Goal: Communication & Community: Answer question/provide support

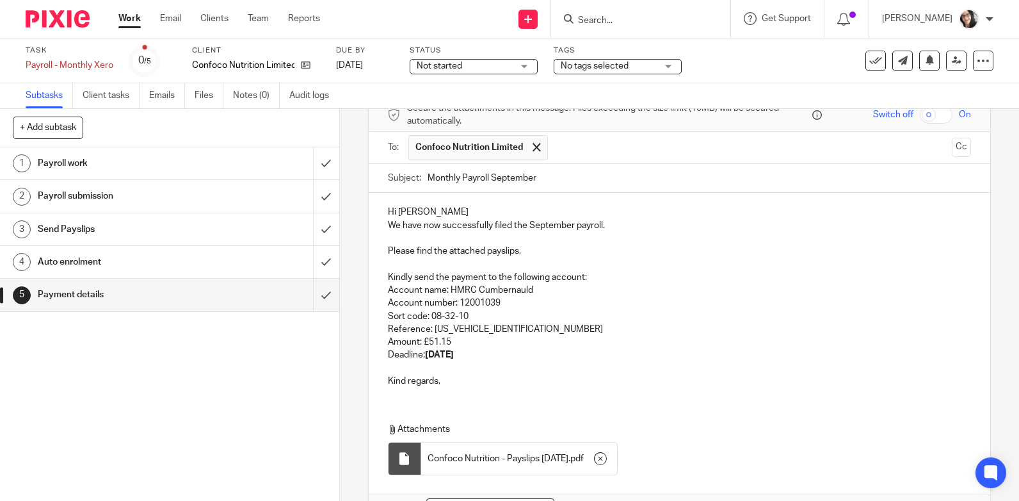
scroll to position [128, 0]
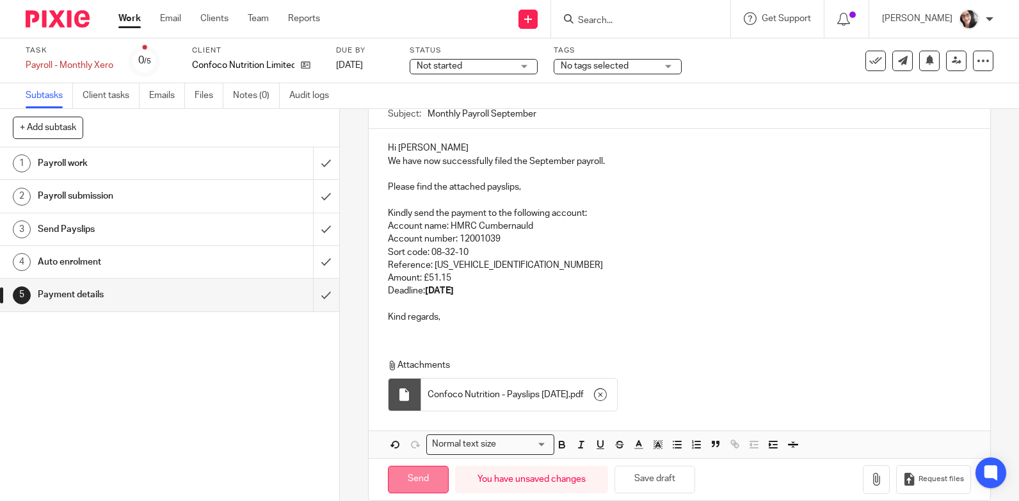
click at [423, 480] on input "Send" at bounding box center [418, 480] width 61 height 28
type input "Sent"
click at [865, 56] on body "Work Email Clients Team Reports Work Email Clients Team Reports Settings Send n…" at bounding box center [509, 250] width 1019 height 501
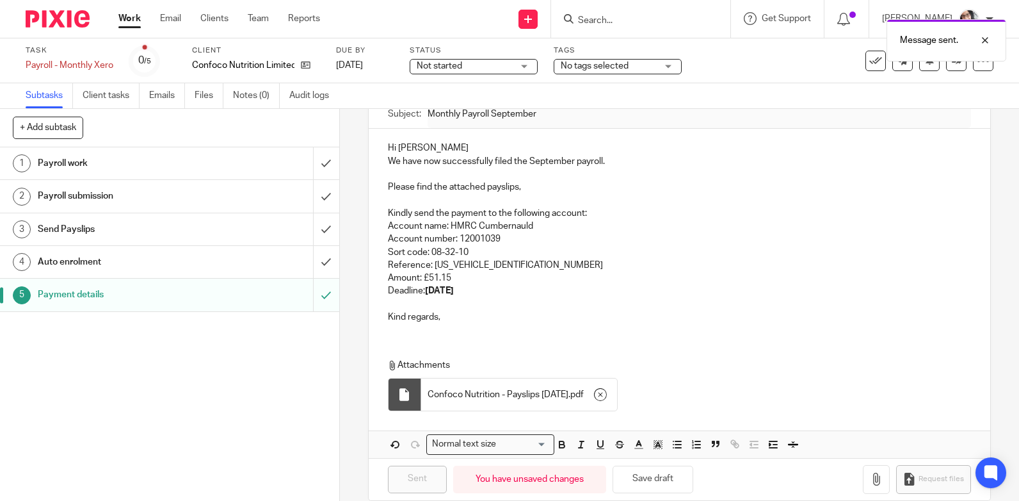
click at [865, 60] on div "Message sent." at bounding box center [758, 37] width 497 height 49
click at [135, 16] on link "Work" at bounding box center [129, 18] width 22 height 13
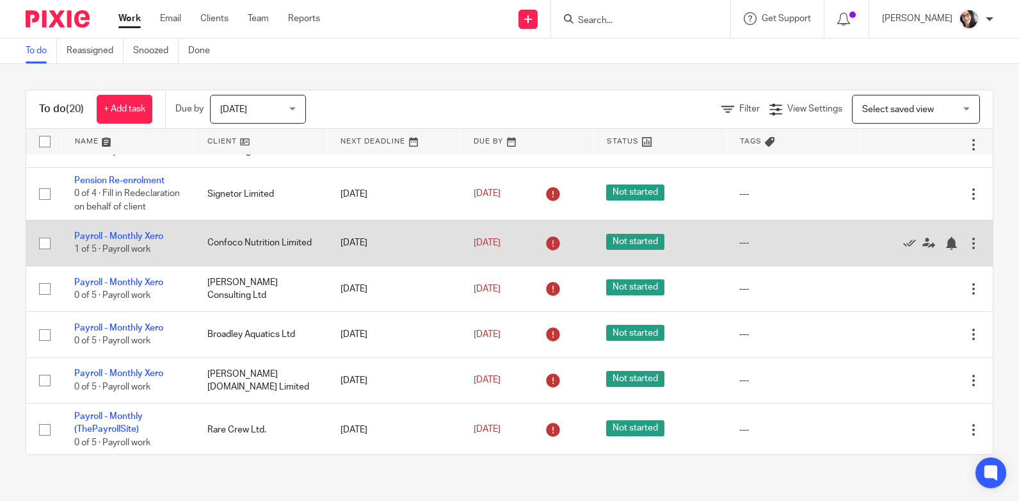
scroll to position [64, 0]
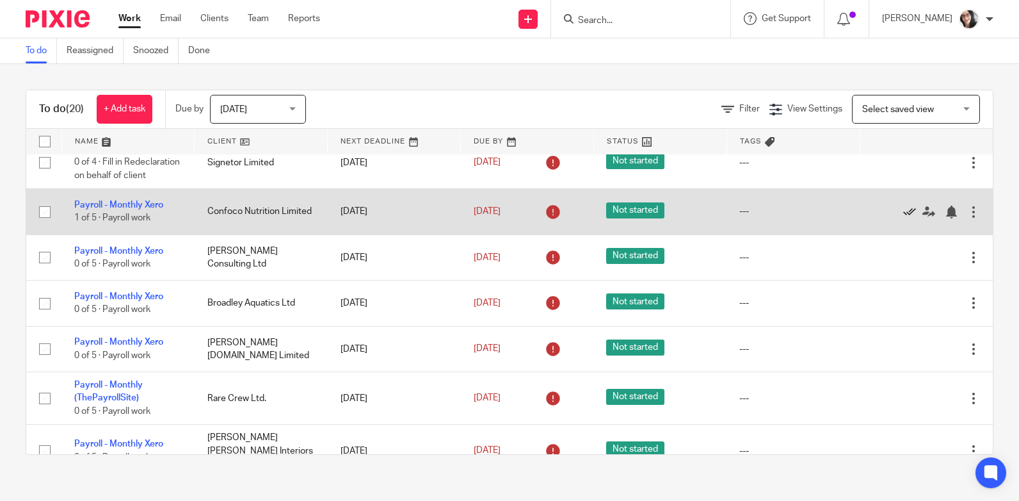
click at [903, 218] on icon at bounding box center [909, 212] width 13 height 13
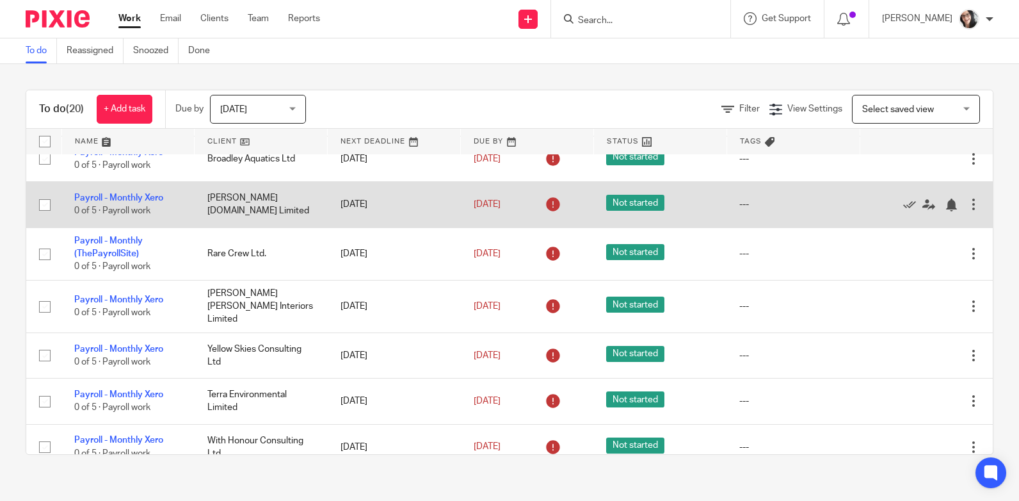
scroll to position [192, 0]
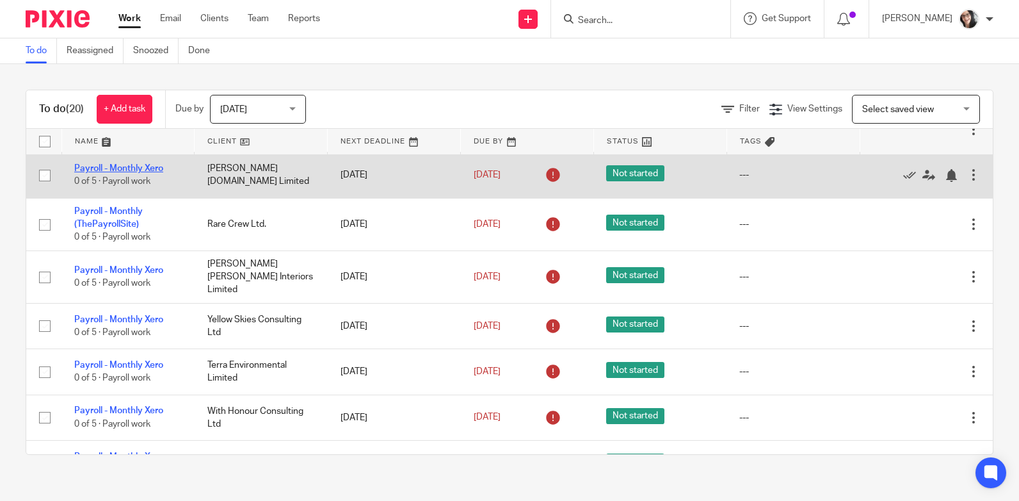
click at [136, 173] on link "Payroll - Monthly Xero" at bounding box center [118, 168] width 89 height 9
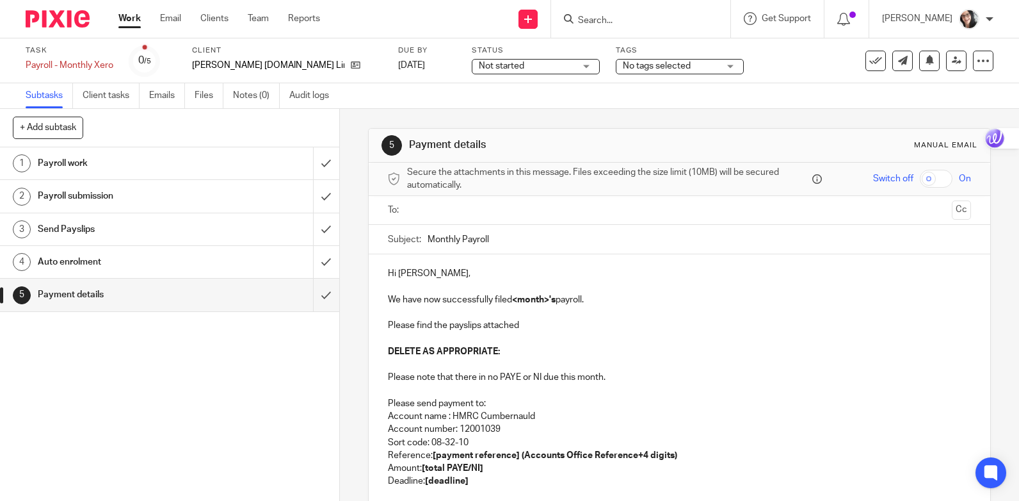
click at [423, 355] on strong "DELETE AS APPROPRIATE:" at bounding box center [444, 351] width 112 height 9
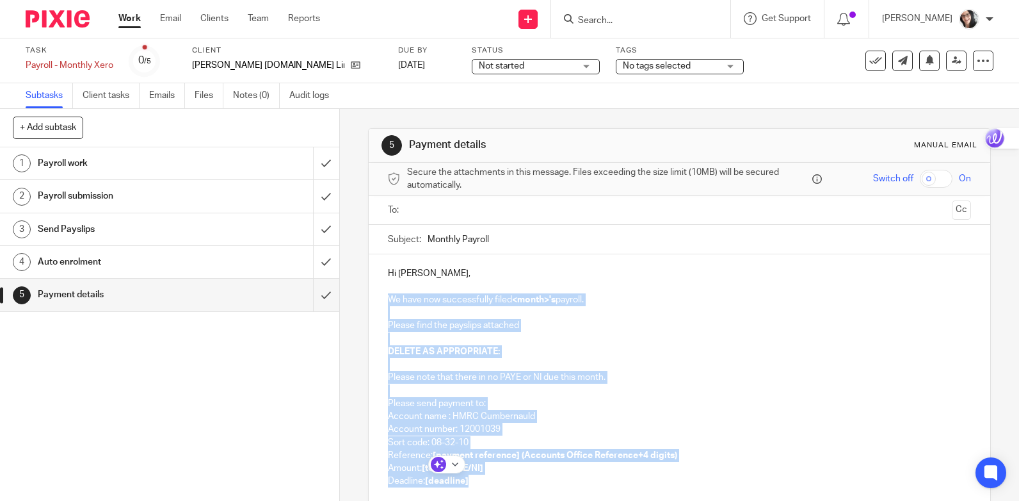
drag, startPoint x: 384, startPoint y: 301, endPoint x: 498, endPoint y: 474, distance: 207.6
click at [498, 474] on div "Hi Iain, We have now successfully filed <month>'s payroll. Please find the pays…" at bounding box center [680, 395] width 622 height 282
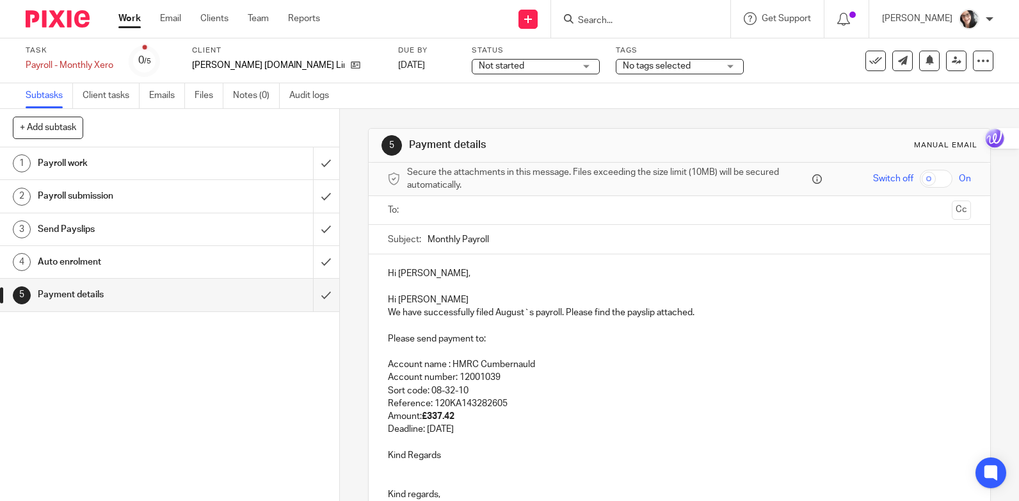
click at [478, 428] on p "Deadline: 22nd September 2025" at bounding box center [679, 429] width 583 height 13
copy p "September"
click at [505, 314] on p "We have successfully filed August`s payroll. Please find the payslip attached." at bounding box center [679, 312] width 583 height 13
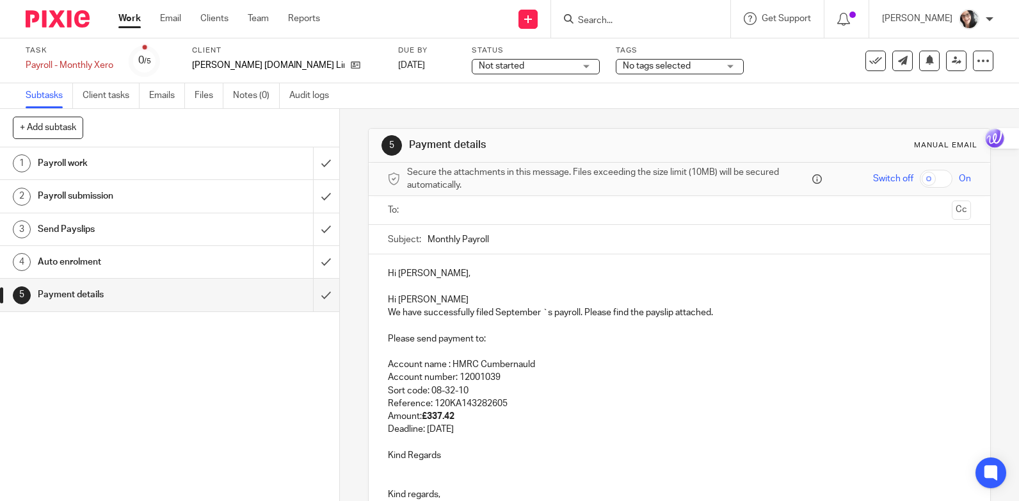
click at [492, 334] on p "Please send payment to:" at bounding box center [679, 338] width 583 height 13
click at [503, 404] on p "Reference: 120KA143282605" at bounding box center [679, 403] width 583 height 13
drag, startPoint x: 500, startPoint y: 404, endPoint x: 480, endPoint y: 409, distance: 20.5
click at [480, 409] on p "Reference: 120KA143282605" at bounding box center [679, 403] width 583 height 13
click at [597, 390] on p "Sort code: 08-32-10" at bounding box center [679, 390] width 583 height 13
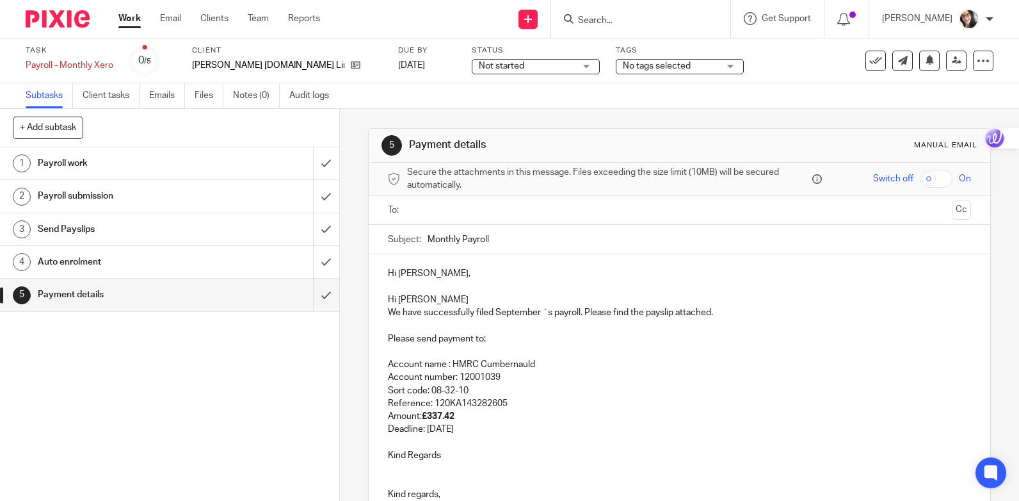
click at [389, 323] on p at bounding box center [679, 325] width 583 height 13
click at [569, 325] on p "PAYE FOR jUNE 458 .93 outstanding credit" at bounding box center [679, 325] width 583 height 13
drag, startPoint x: 478, startPoint y: 325, endPoint x: 483, endPoint y: 331, distance: 7.7
click at [479, 325] on p "PAYE FOR jUNE 458 .93 outstanding credit You have £420.32 of unallocated paymen…" at bounding box center [679, 325] width 583 height 13
click at [583, 321] on p "PAYE FOR jUNE 458 .93 minus outstanding credit You have £420.32 of unallocated …" at bounding box center [679, 325] width 583 height 13
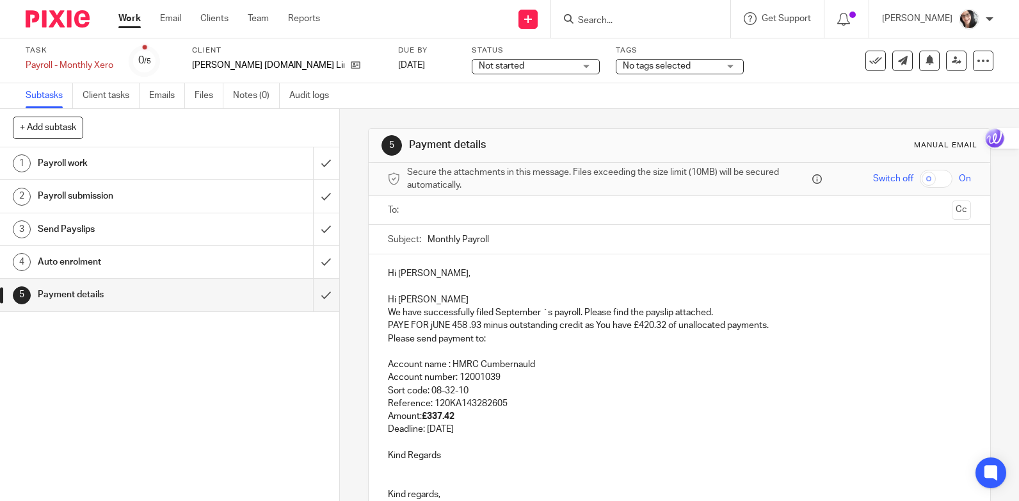
click at [779, 324] on p "PAYE FOR jUNE 458 .93 minus outstanding credit as You have £420.32 of unallocat…" at bounding box center [679, 325] width 583 height 13
click at [503, 344] on div "Hi Iain, Hi Iain We have successfully filed September `s payroll. Please find t…" at bounding box center [680, 388] width 622 height 269
click at [439, 346] on p at bounding box center [679, 351] width 583 height 13
click at [388, 339] on p "Please send payment to:" at bounding box center [679, 338] width 583 height 13
click at [417, 441] on p at bounding box center [679, 442] width 583 height 13
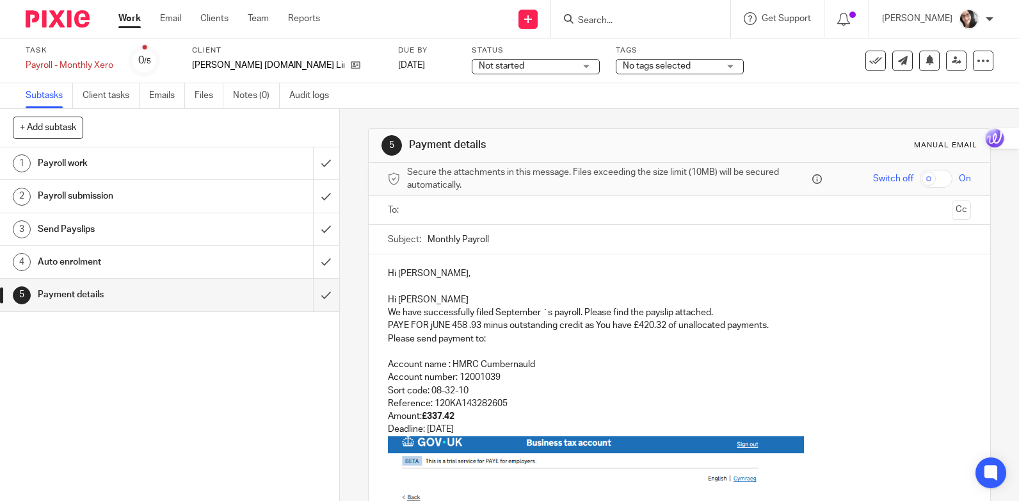
click at [456, 416] on p "Amount: £337.42" at bounding box center [679, 416] width 583 height 13
click at [437, 339] on p "Please send payment to:" at bounding box center [679, 338] width 583 height 13
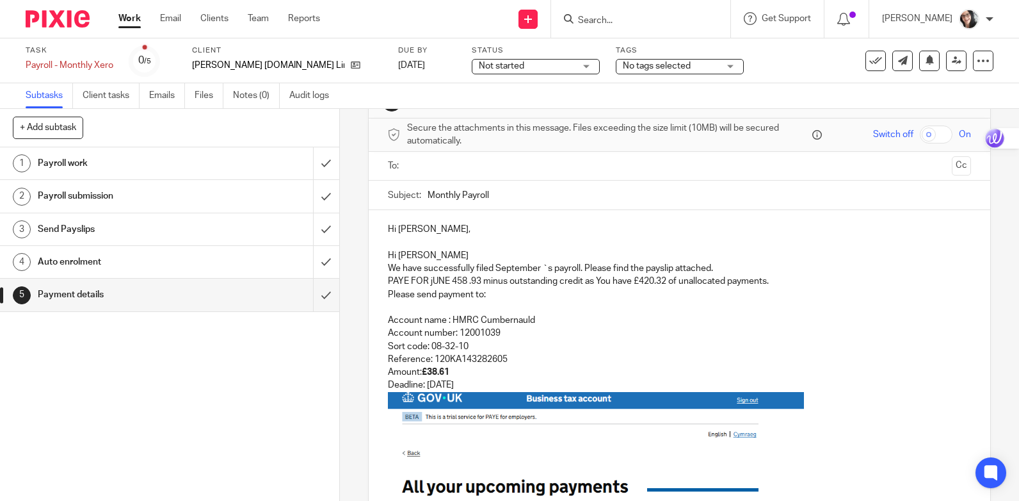
scroll to position [64, 0]
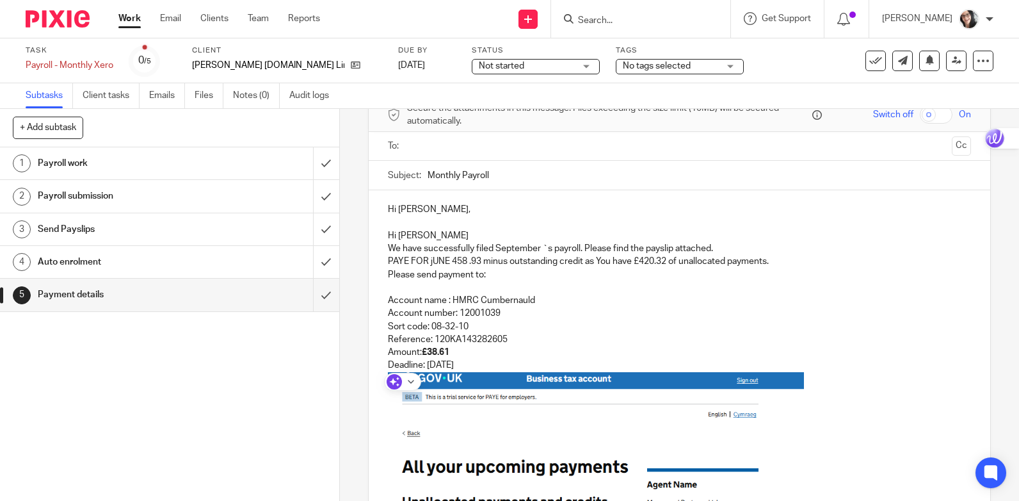
drag, startPoint x: 530, startPoint y: 360, endPoint x: 373, endPoint y: 227, distance: 205.8
click at [373, 227] on div "Hi Iain, Hi Iain We have successfully filed September `s payroll. Please find t…" at bounding box center [680, 431] width 622 height 482
copy div "Hi Iain We have successfully filed September `s payroll. Please find the paysli…"
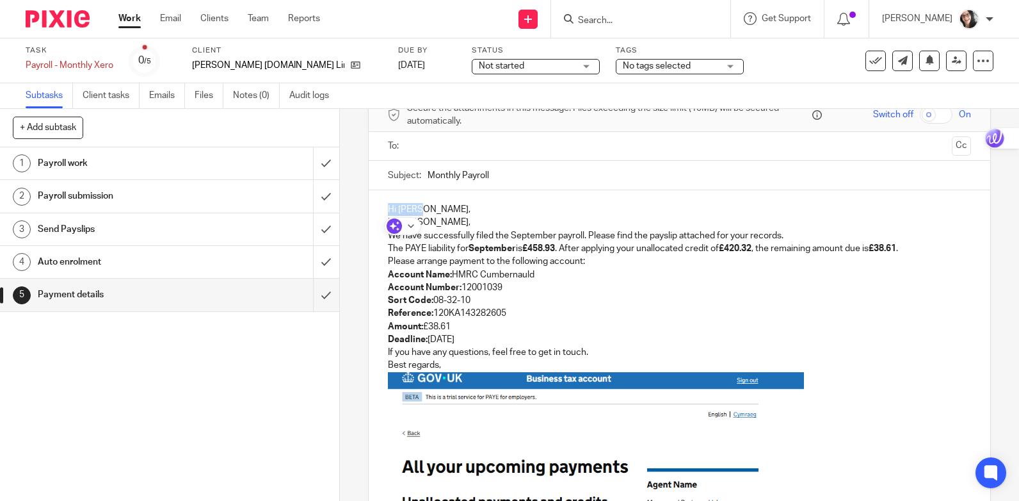
drag, startPoint x: 412, startPoint y: 208, endPoint x: 375, endPoint y: 205, distance: 37.3
click at [375, 205] on div "Hi Iain, Hi Iain, We have successfully filed the September payroll. Please find…" at bounding box center [680, 431] width 622 height 482
click at [440, 221] on p "Hi Iain," at bounding box center [679, 222] width 583 height 13
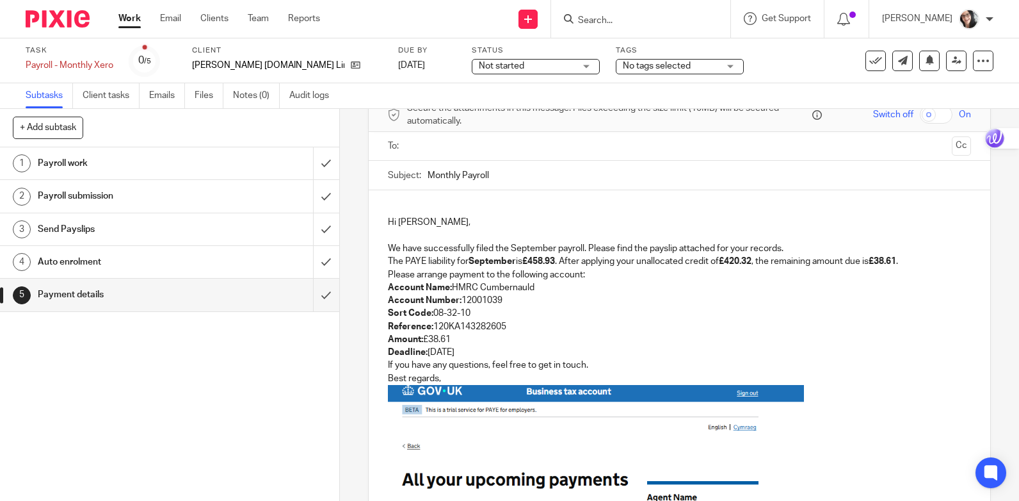
click at [411, 202] on div "Hi Iain, We have successfully filed the September payroll. Please find the pays…" at bounding box center [680, 437] width 622 height 495
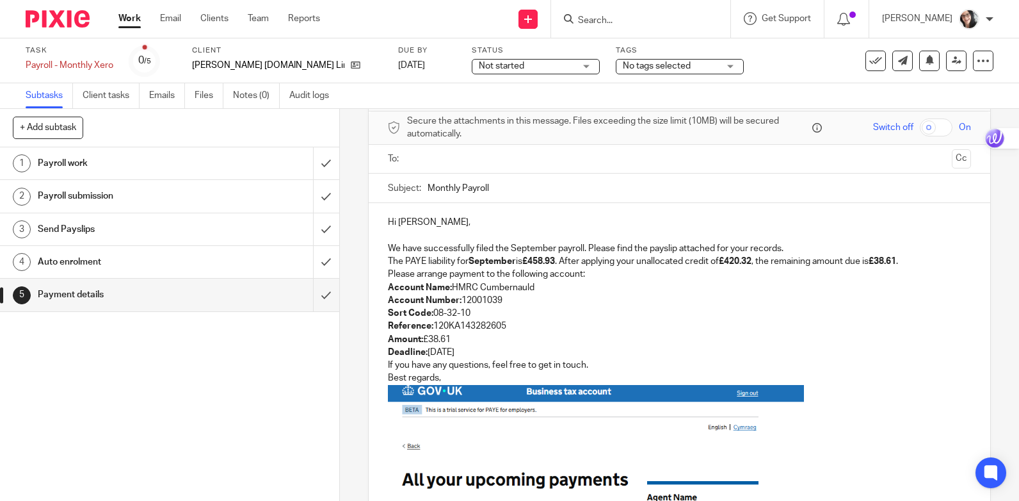
click at [537, 188] on input "Monthly Payroll" at bounding box center [700, 188] width 544 height 29
click at [501, 264] on strong "September" at bounding box center [492, 261] width 47 height 9
copy p "September"
click at [555, 174] on form "Secure the attachments in this message. Files exceeding the size limit (10MB) w…" at bounding box center [680, 445] width 622 height 668
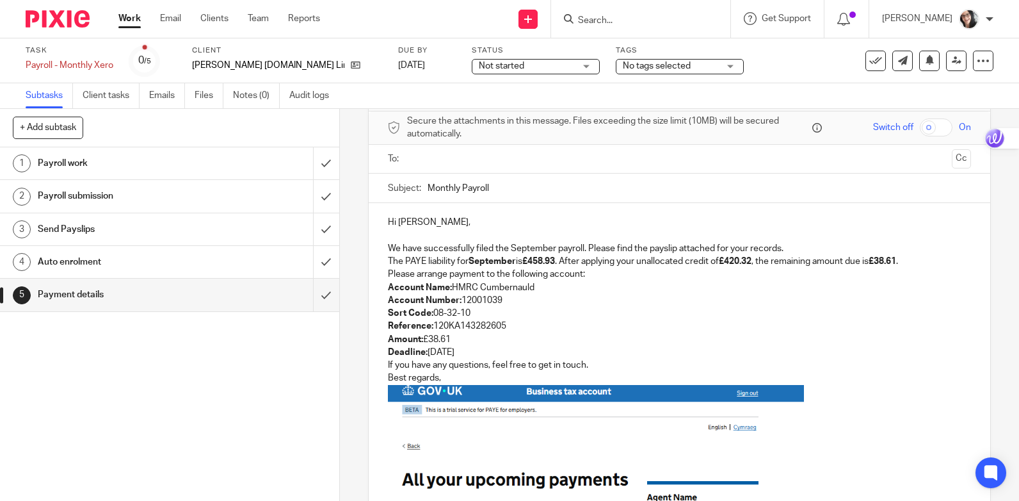
click at [550, 184] on input "Monthly Payroll" at bounding box center [700, 188] width 544 height 29
paste input "September"
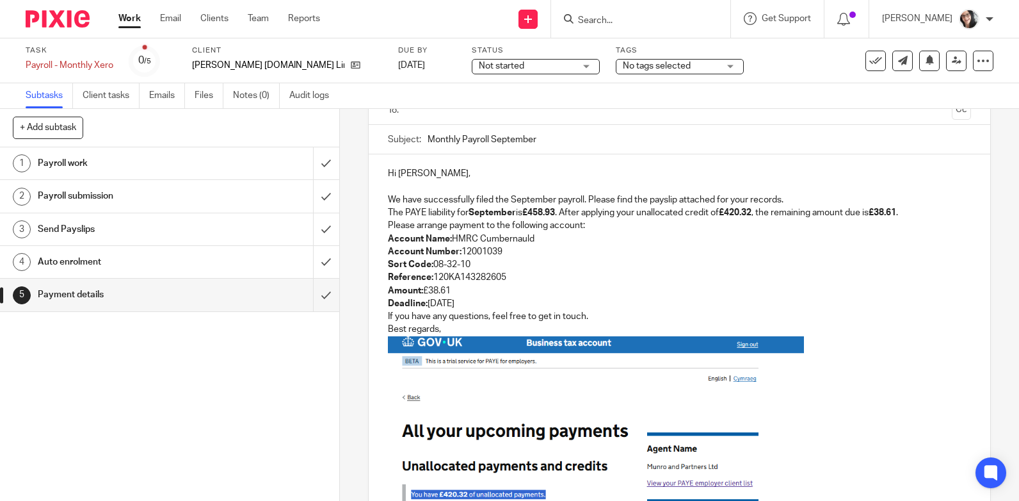
scroll to position [179, 0]
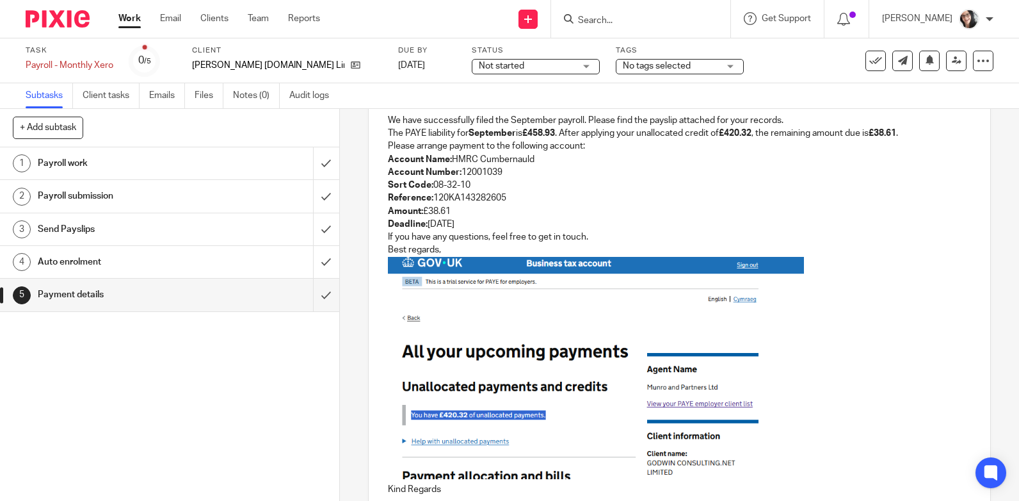
type input "Monthly Payroll September"
click at [463, 226] on p "Account Name: HMRC Cumbernauld Account Number: 12001039 Sort Code: 08-32-10 Ref…" at bounding box center [679, 192] width 583 height 78
click at [530, 220] on p "Account Name: HMRC Cumbernauld Account Number: 12001039 Sort Code: 08-32-10 Ref…" at bounding box center [679, 192] width 583 height 78
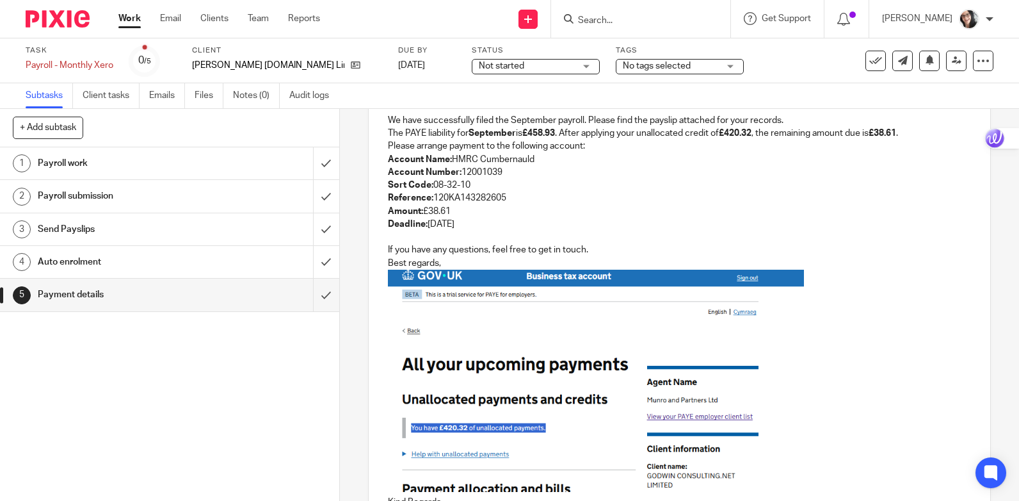
click at [384, 264] on div "Hi Iain, We have successfully filed the September payroll. Please find the pays…" at bounding box center [680, 322] width 622 height 495
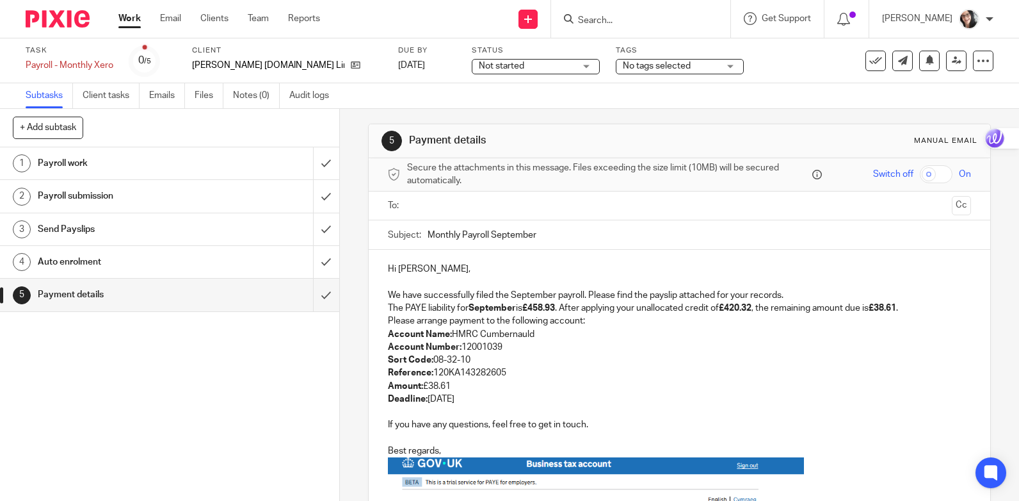
scroll to position [0, 0]
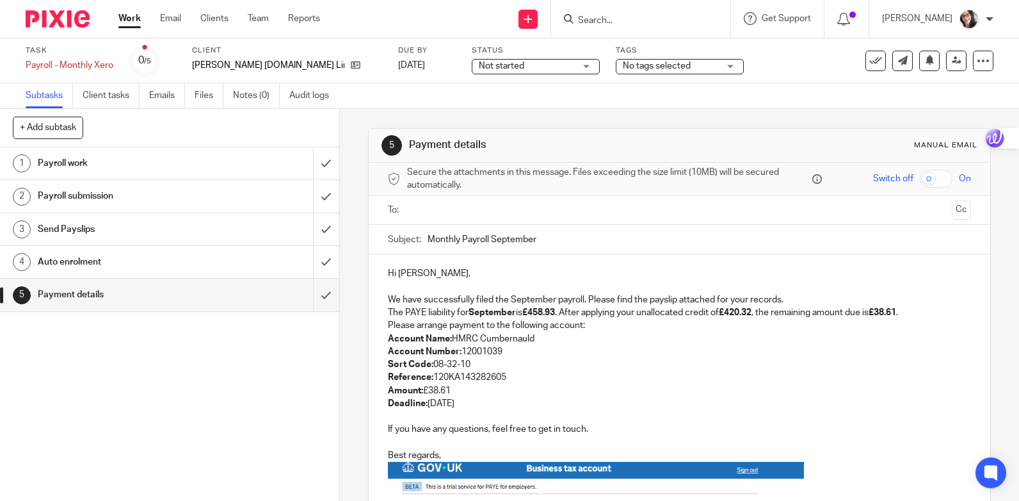
click at [434, 218] on ul at bounding box center [681, 210] width 544 height 21
click at [437, 209] on input "text" at bounding box center [679, 210] width 535 height 15
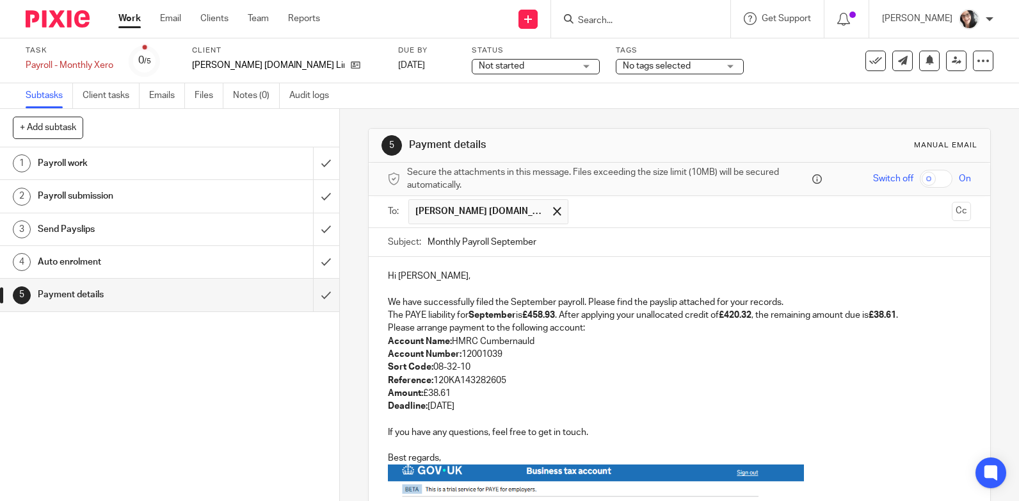
click at [814, 301] on p "We have successfully filed the September payroll. Please find the payslip attac…" at bounding box center [679, 302] width 583 height 13
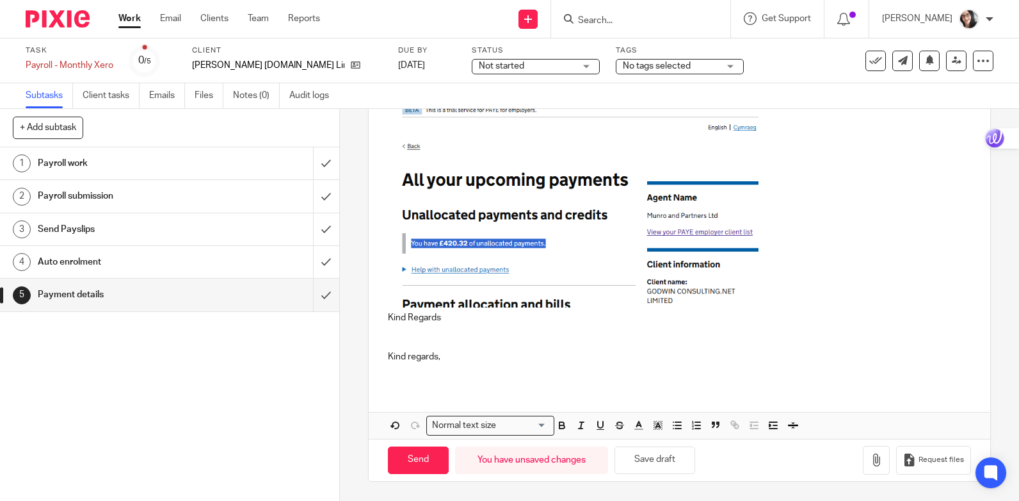
scroll to position [257, 0]
drag, startPoint x: 446, startPoint y: 322, endPoint x: 387, endPoint y: 320, distance: 59.6
click at [388, 320] on p "Kind Regards" at bounding box center [679, 317] width 583 height 13
click at [870, 460] on icon "button" at bounding box center [876, 459] width 13 height 13
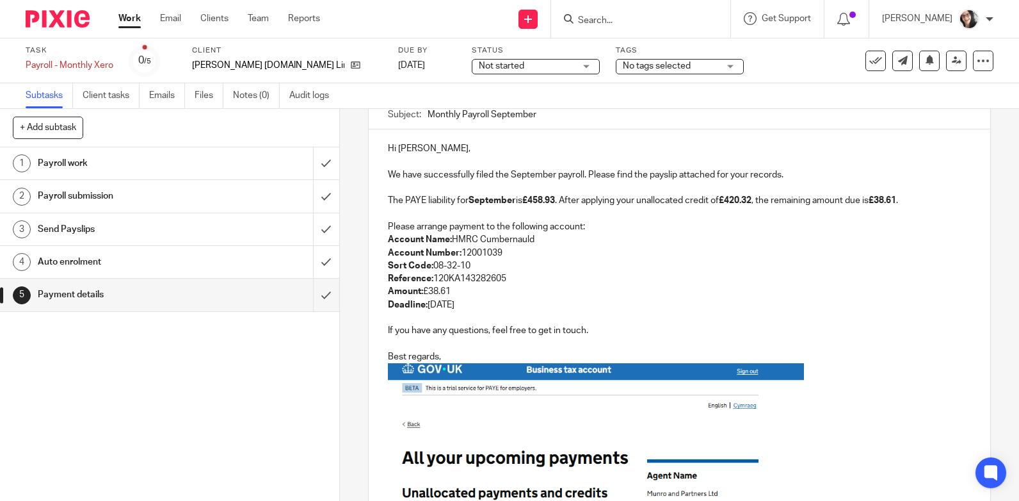
scroll to position [128, 0]
click at [484, 305] on p "Account Name: HMRC Cumbernauld Account Number: 12001039 Sort Code: 08-32-10 Ref…" at bounding box center [679, 271] width 583 height 78
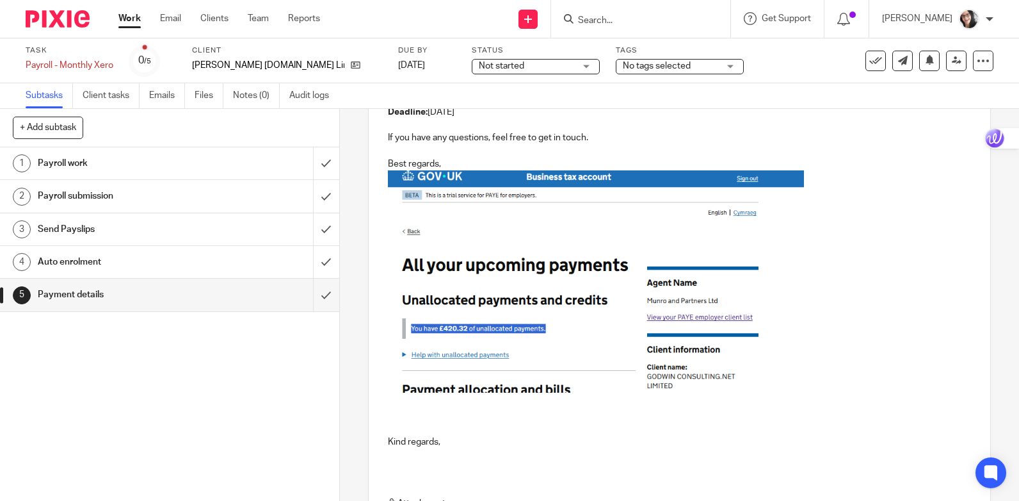
scroll to position [330, 0]
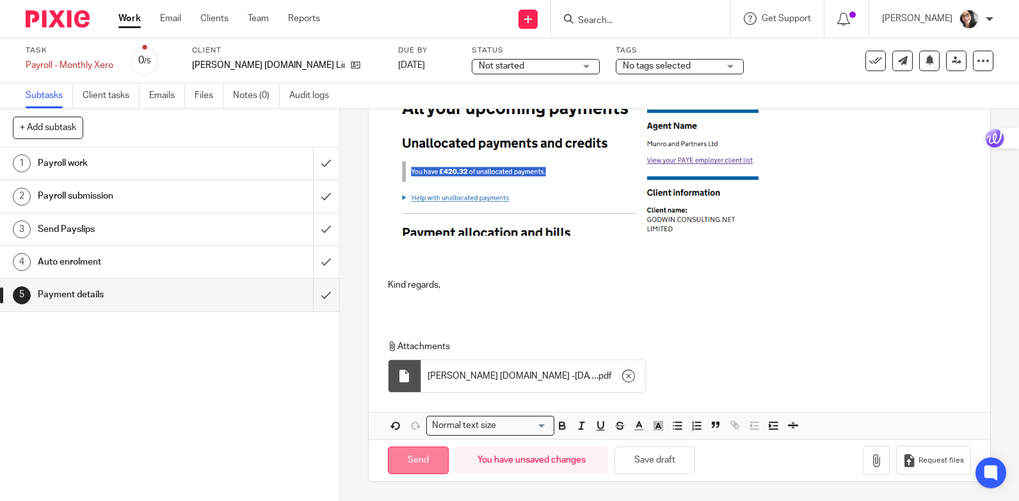
click at [423, 457] on input "Send" at bounding box center [418, 460] width 61 height 28
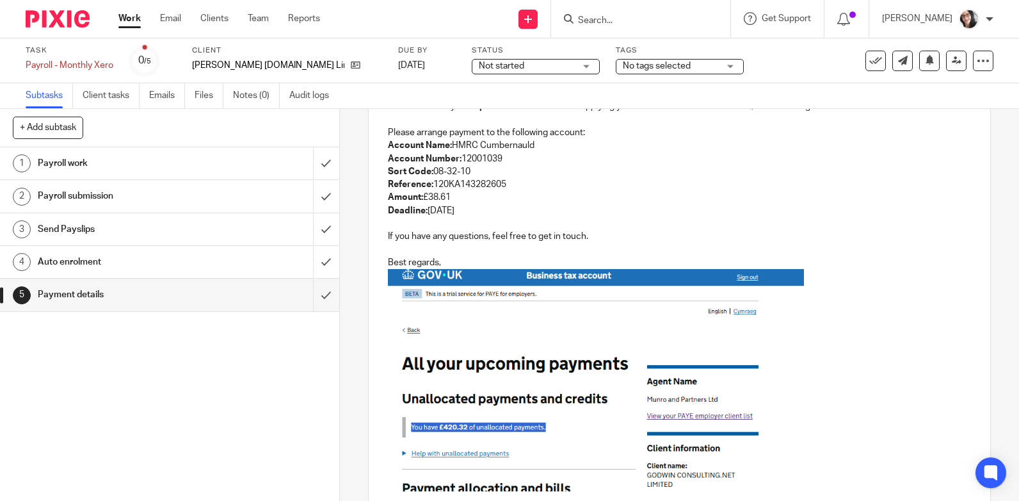
scroll to position [119, 0]
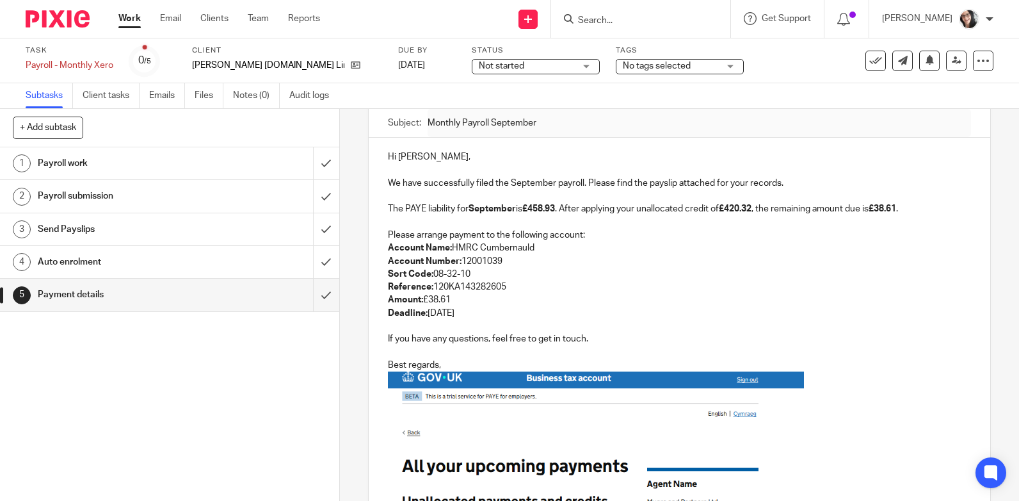
type input "Sent"
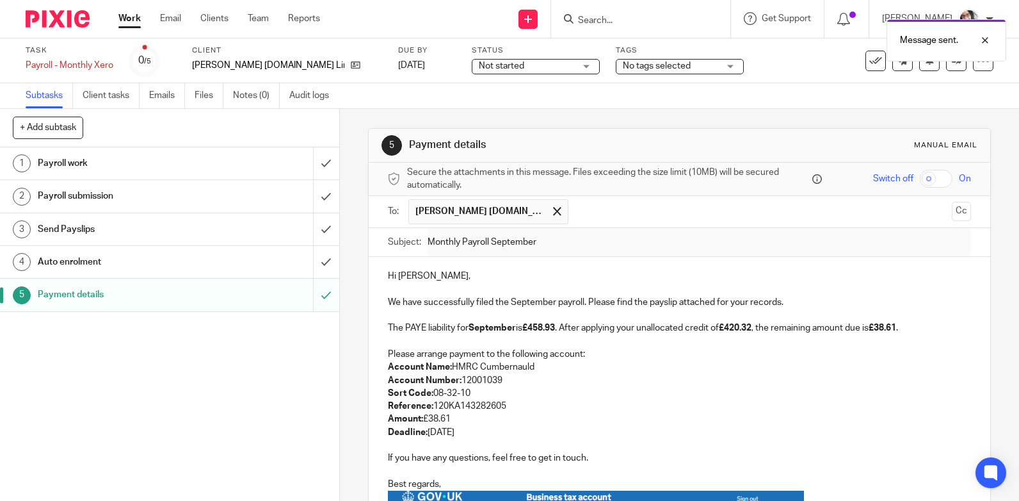
click at [882, 53] on div "Message sent." at bounding box center [758, 37] width 497 height 49
click at [870, 63] on icon at bounding box center [876, 60] width 13 height 13
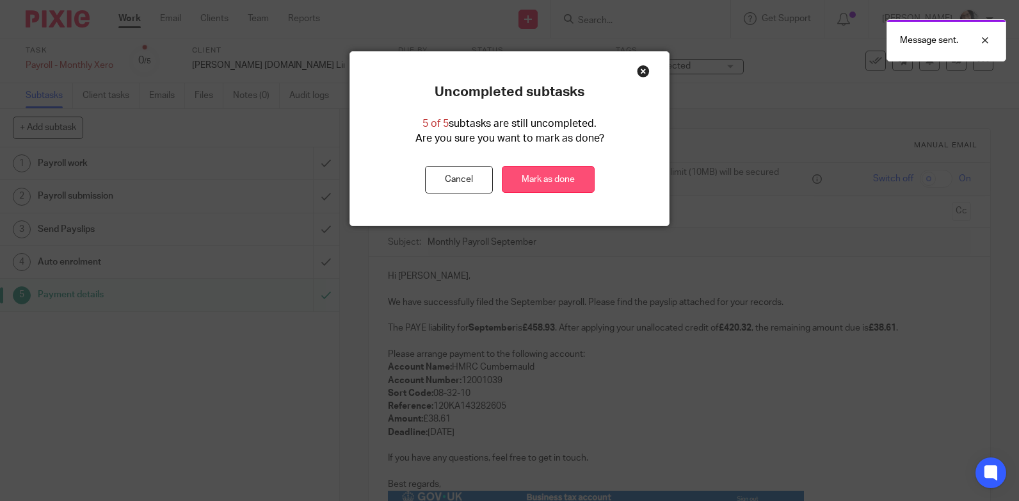
click at [544, 186] on link "Mark as done" at bounding box center [548, 180] width 93 height 28
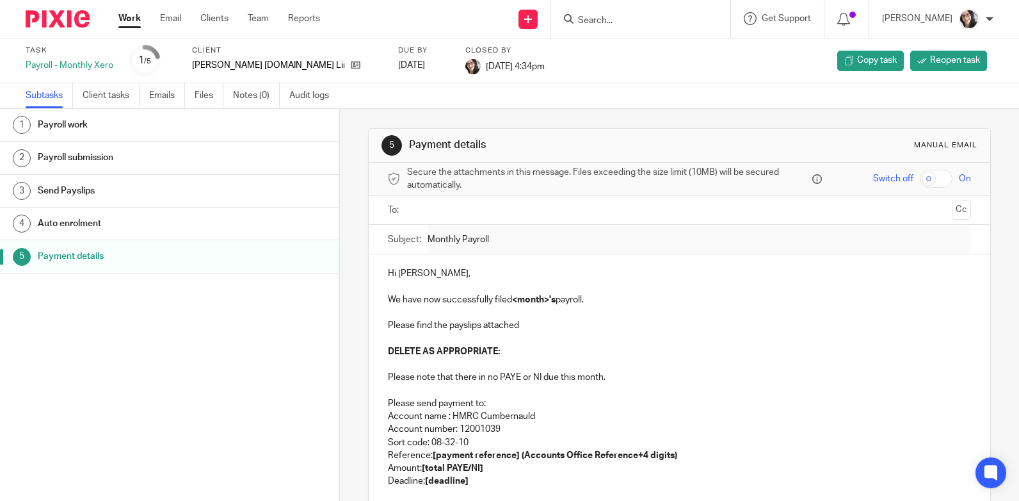
click at [136, 17] on link "Work" at bounding box center [129, 18] width 22 height 13
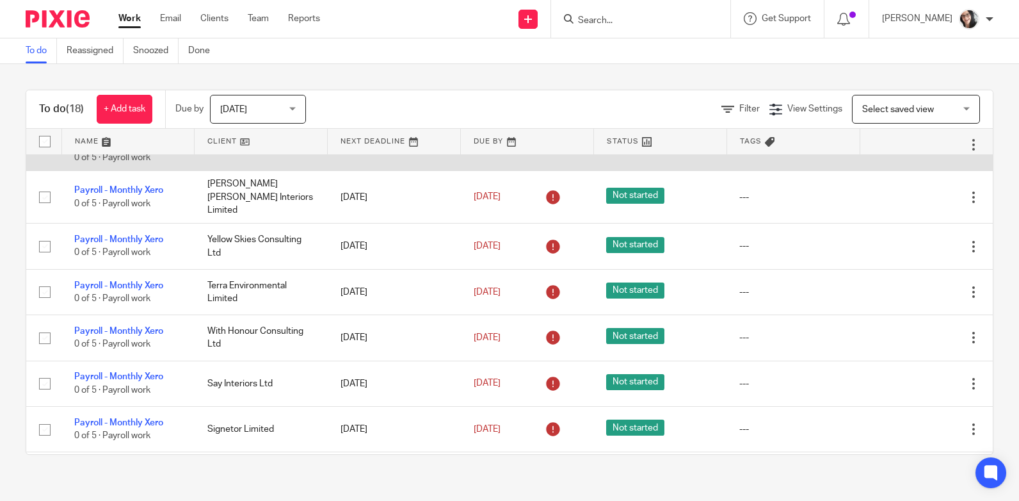
scroll to position [256, 0]
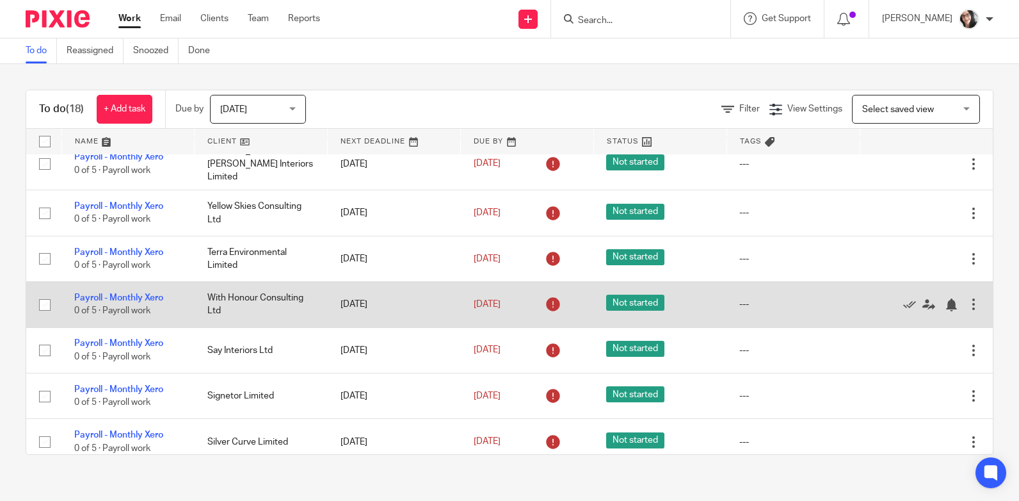
scroll to position [256, 0]
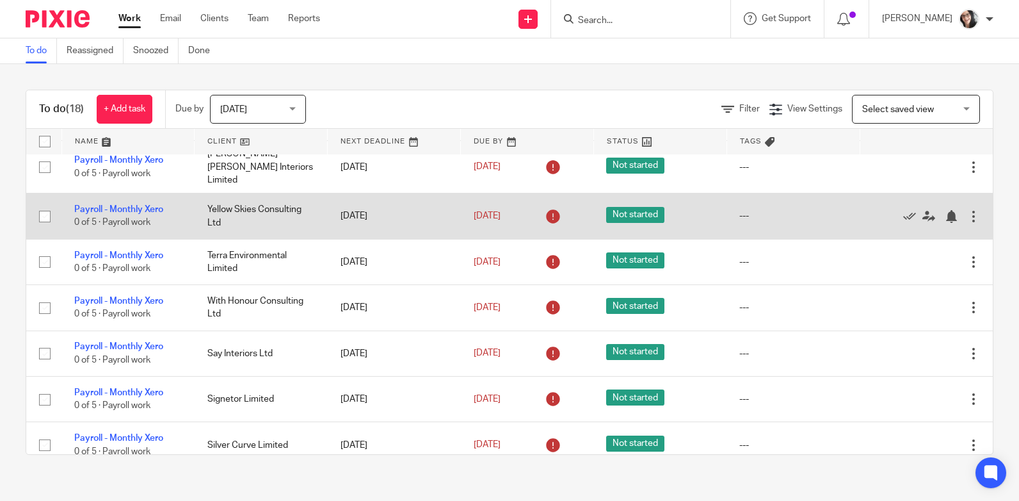
click at [227, 215] on td "Yellow Skies Consulting Ltd" at bounding box center [261, 215] width 133 height 45
click at [154, 214] on link "Payroll - Monthly Xero" at bounding box center [118, 209] width 89 height 9
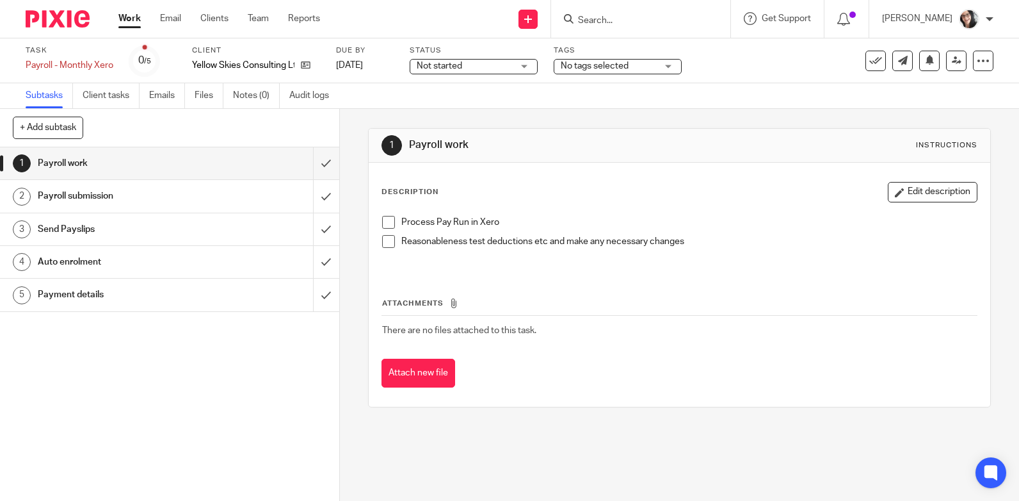
click at [68, 285] on h1 "Payment details" at bounding box center [125, 294] width 175 height 19
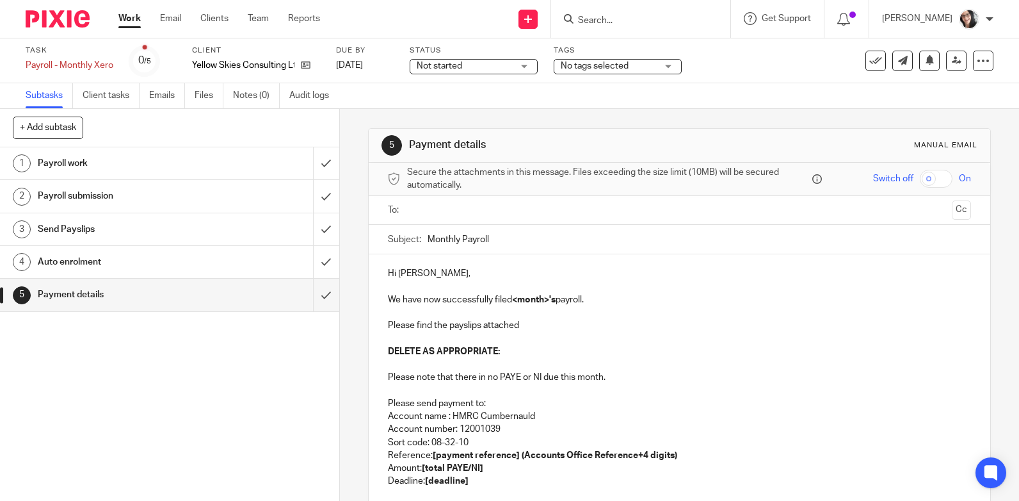
click at [436, 204] on input "text" at bounding box center [679, 210] width 535 height 15
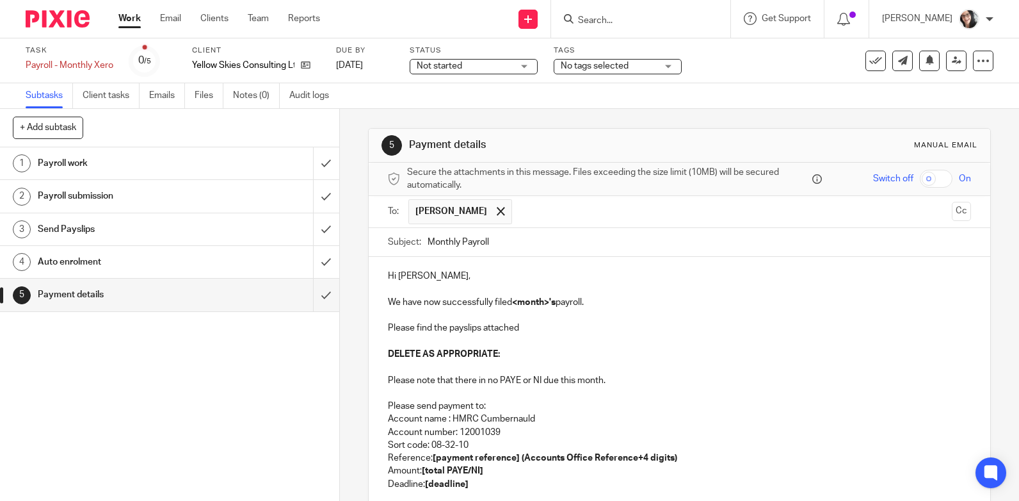
click at [427, 277] on p "Hi [PERSON_NAME]," at bounding box center [679, 276] width 583 height 13
copy p "[PERSON_NAME]"
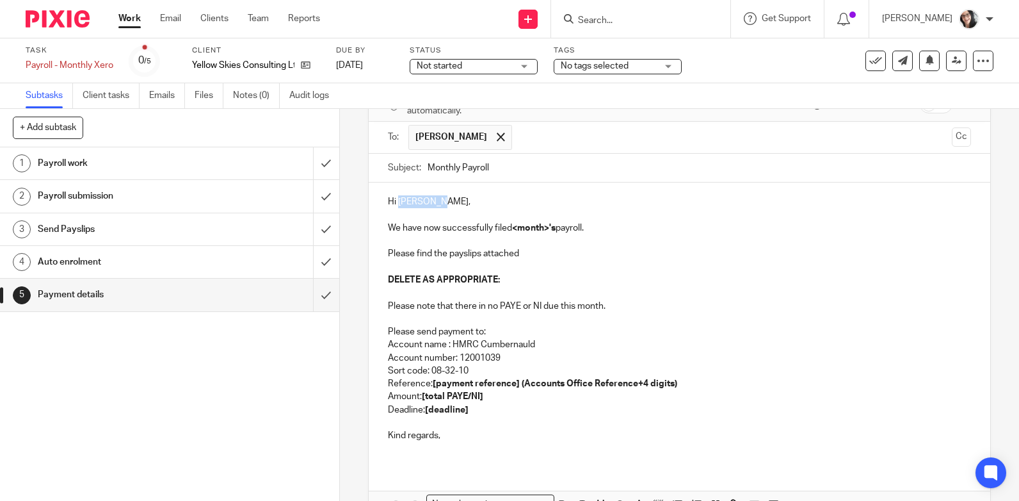
scroll to position [153, 0]
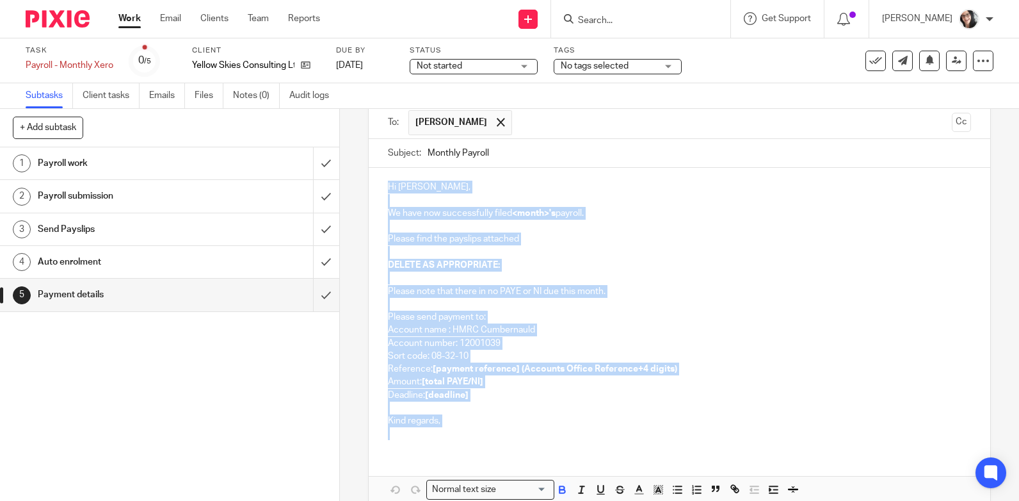
drag, startPoint x: 397, startPoint y: 373, endPoint x: 360, endPoint y: 119, distance: 256.9
click at [360, 119] on div "5 Payment details Manual email Secure the attachments in this message. Files ex…" at bounding box center [679, 305] width 679 height 392
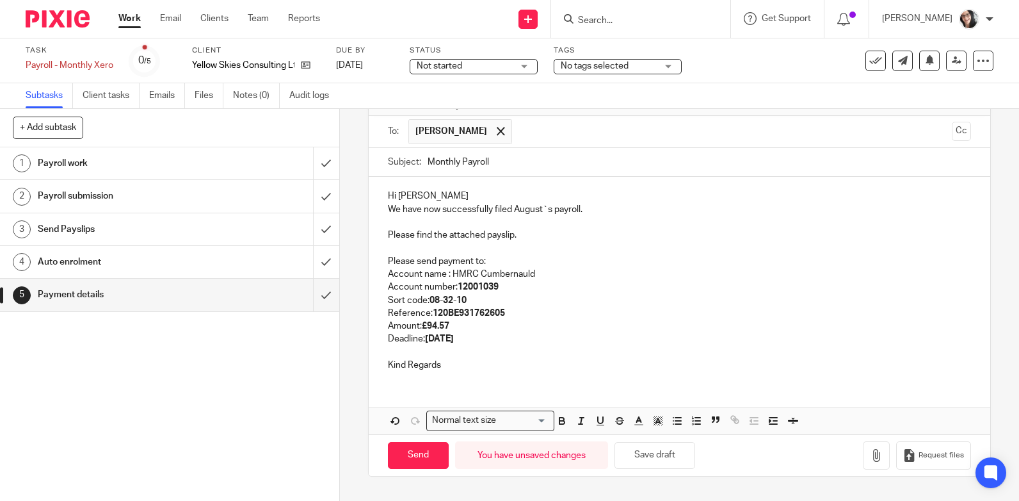
scroll to position [80, 0]
click at [529, 210] on p "We have now successfully filed August`s payroll." at bounding box center [679, 209] width 583 height 13
click at [454, 343] on strong "[DATE]" at bounding box center [439, 338] width 29 height 9
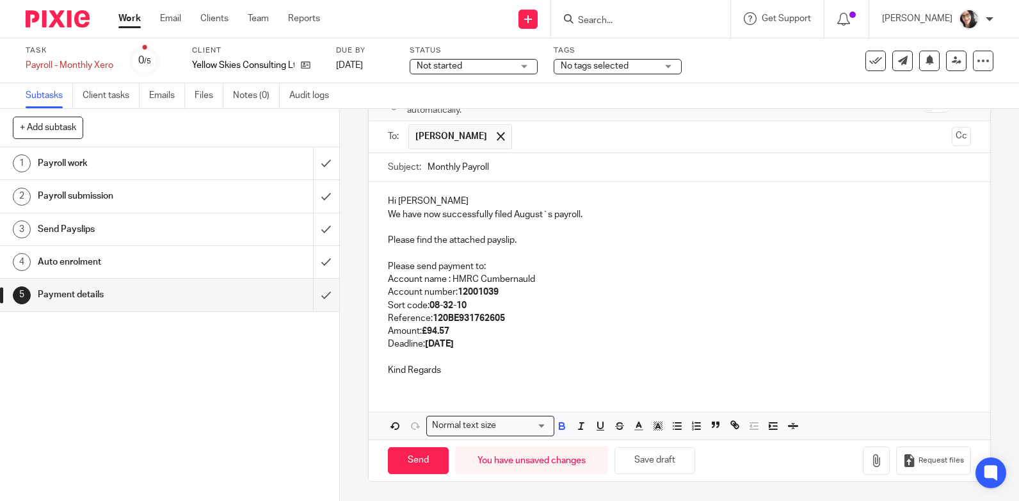
click at [454, 343] on strong "[DATE]" at bounding box center [439, 343] width 29 height 9
copy strong "September"
click at [541, 168] on input "Monthly Payroll" at bounding box center [700, 167] width 544 height 29
paste input "September"
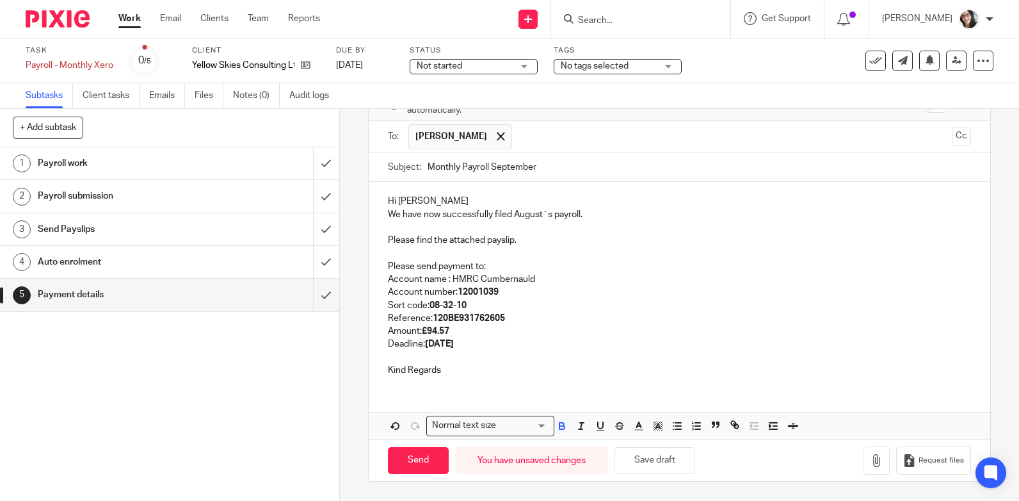
type input "Monthly Payroll September"
click at [524, 214] on p "We have now successfully filed August`s payroll." at bounding box center [679, 214] width 583 height 13
click at [524, 213] on p "We have now successfully filed August`s payroll." at bounding box center [679, 214] width 583 height 13
paste div
click at [454, 343] on strong "[DATE]" at bounding box center [439, 343] width 29 height 9
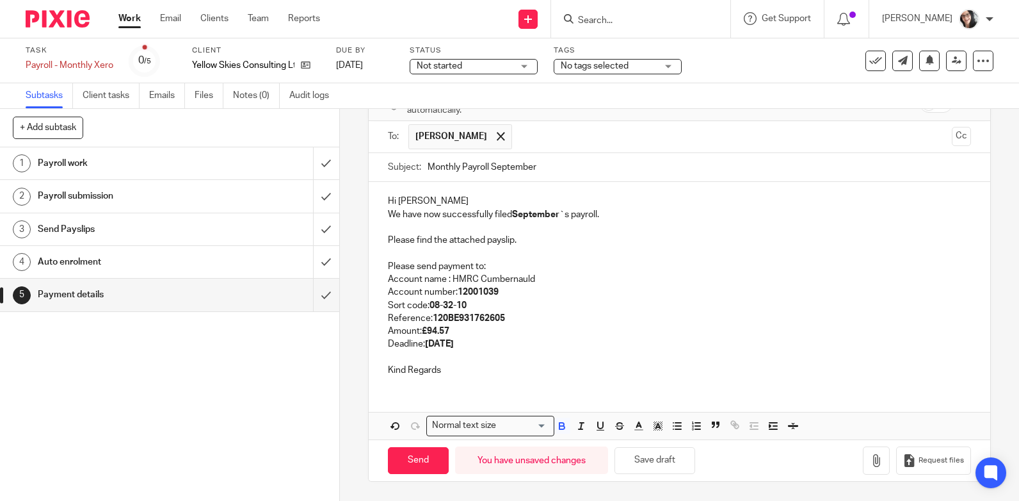
click at [454, 343] on strong "[DATE]" at bounding box center [439, 343] width 29 height 9
click at [626, 314] on p "Reference: 120BE931762605" at bounding box center [679, 318] width 583 height 13
click at [870, 466] on icon "button" at bounding box center [876, 460] width 13 height 13
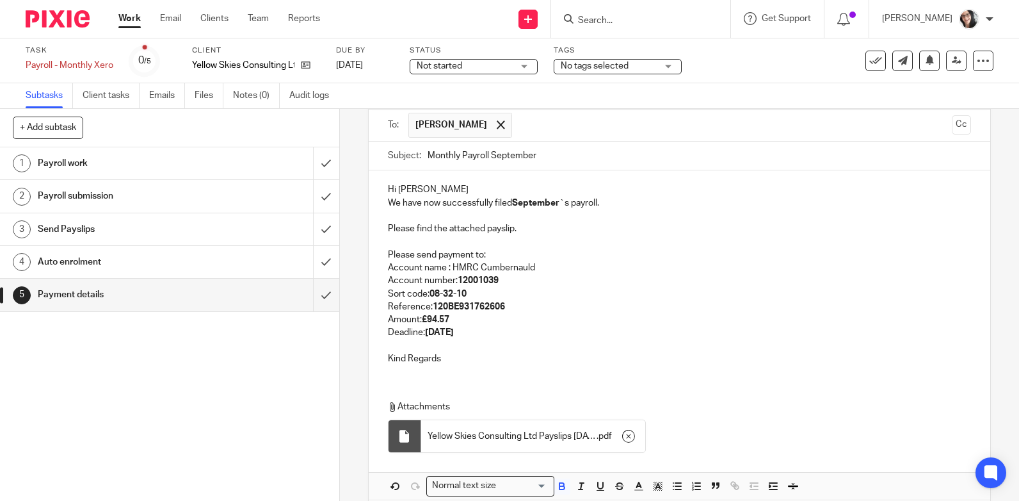
scroll to position [147, 0]
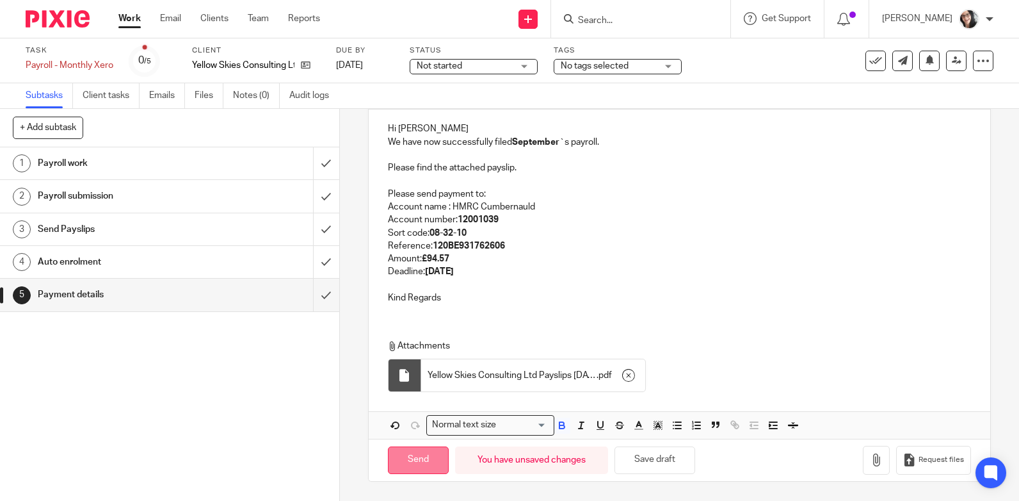
click at [422, 466] on input "Send" at bounding box center [418, 460] width 61 height 28
type input "Sent"
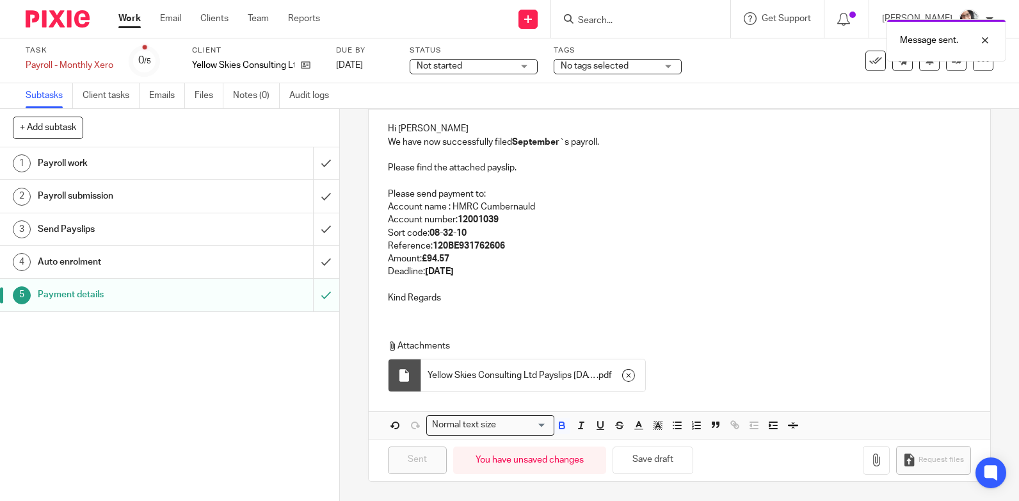
click at [860, 60] on div "Message sent." at bounding box center [758, 37] width 497 height 49
click at [128, 21] on link "Work" at bounding box center [129, 18] width 22 height 13
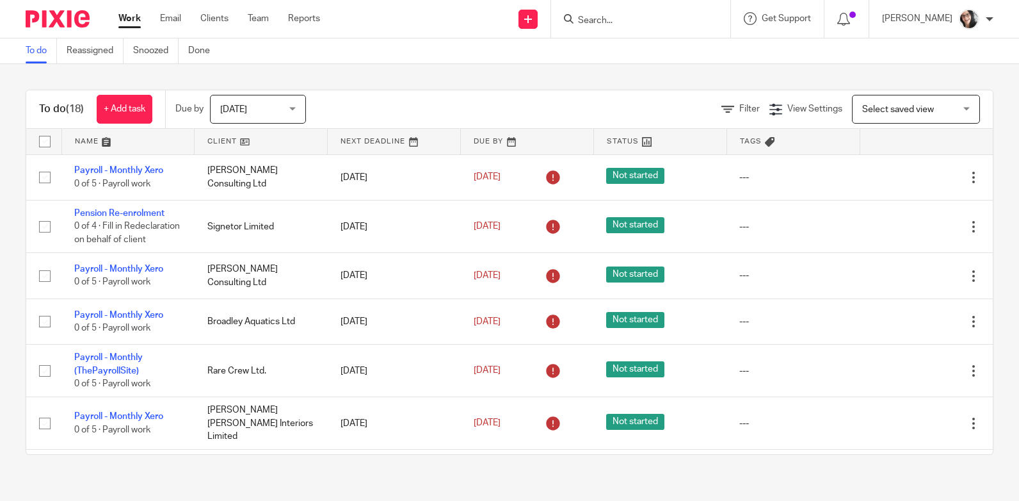
click at [224, 139] on link at bounding box center [261, 142] width 133 height 26
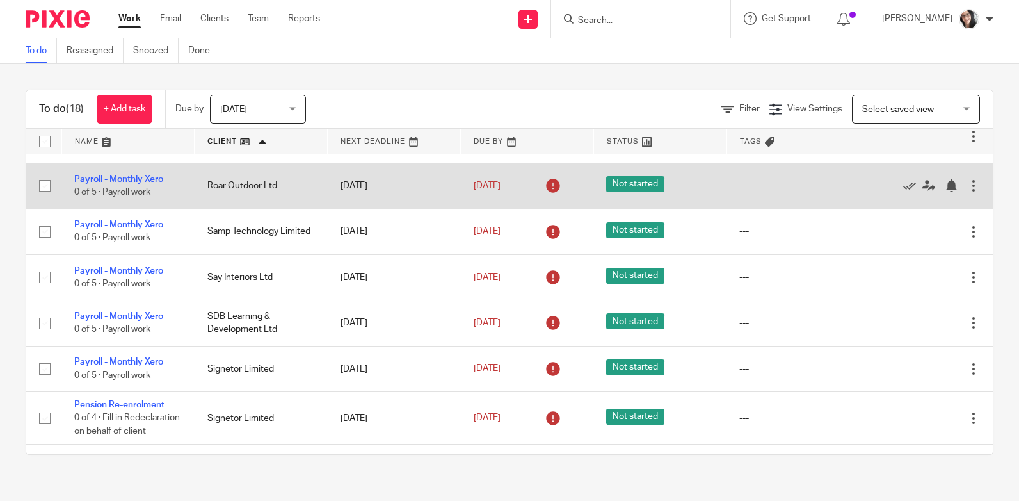
scroll to position [256, 0]
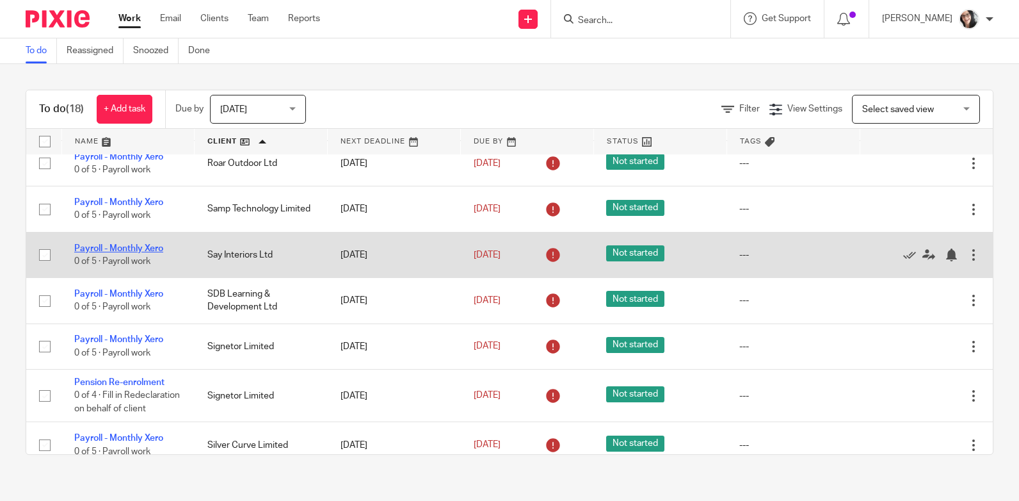
click at [147, 244] on link "Payroll - Monthly Xero" at bounding box center [118, 248] width 89 height 9
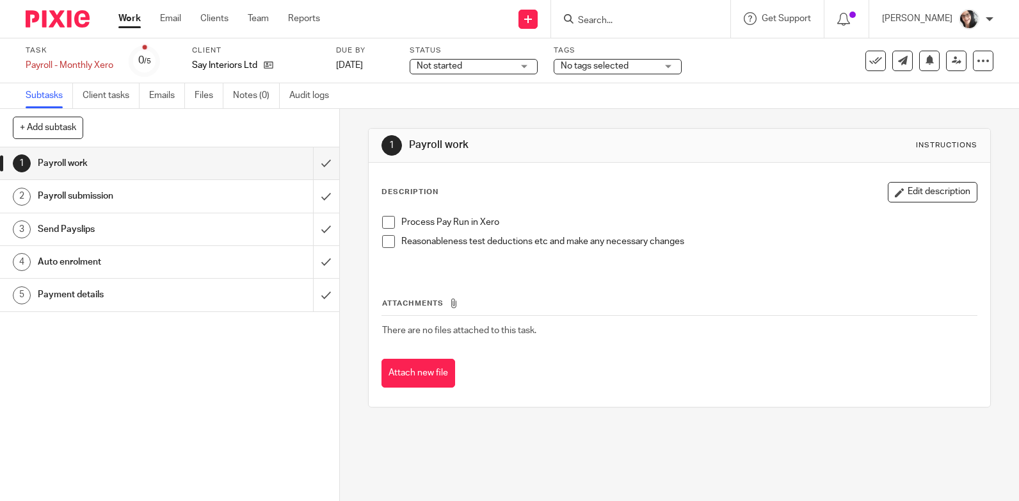
click at [70, 287] on h1 "Payment details" at bounding box center [125, 294] width 175 height 19
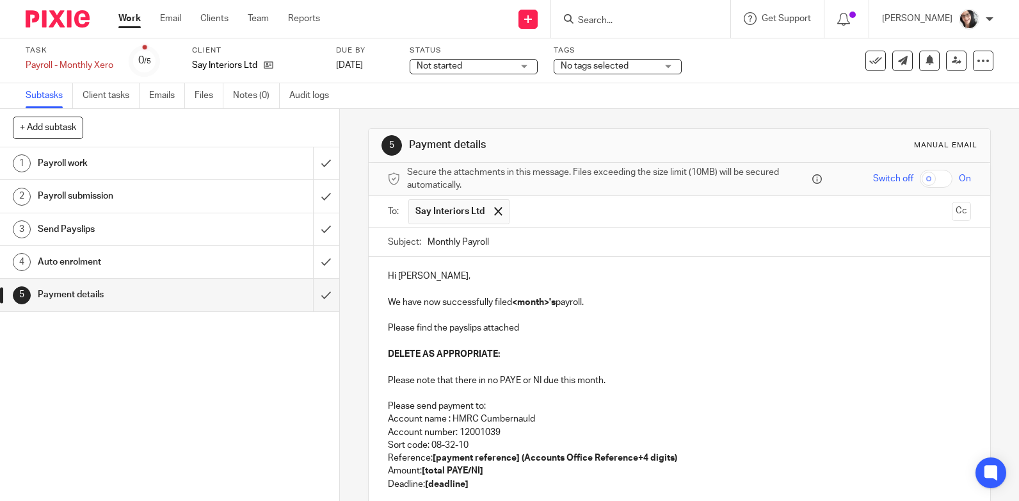
click at [459, 212] on span "Say Interiors Ltd" at bounding box center [450, 211] width 69 height 13
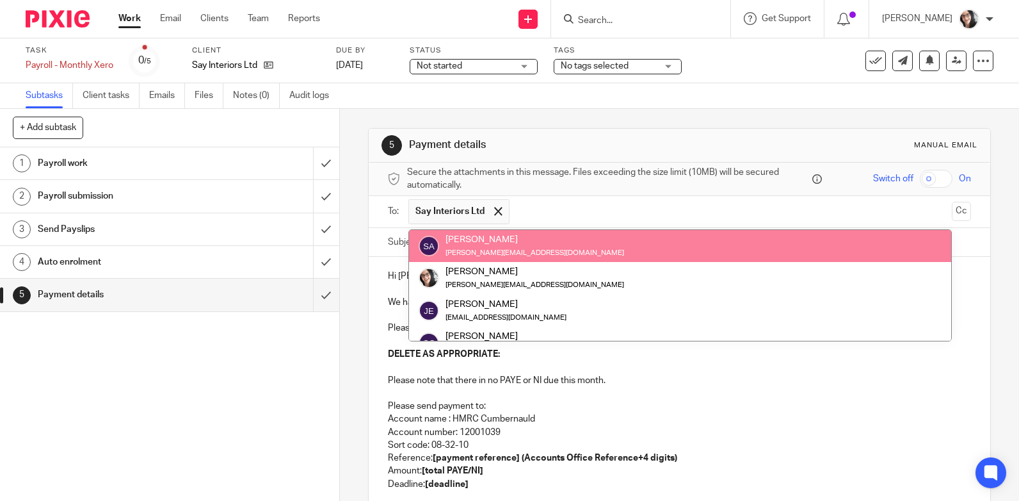
scroll to position [51, 0]
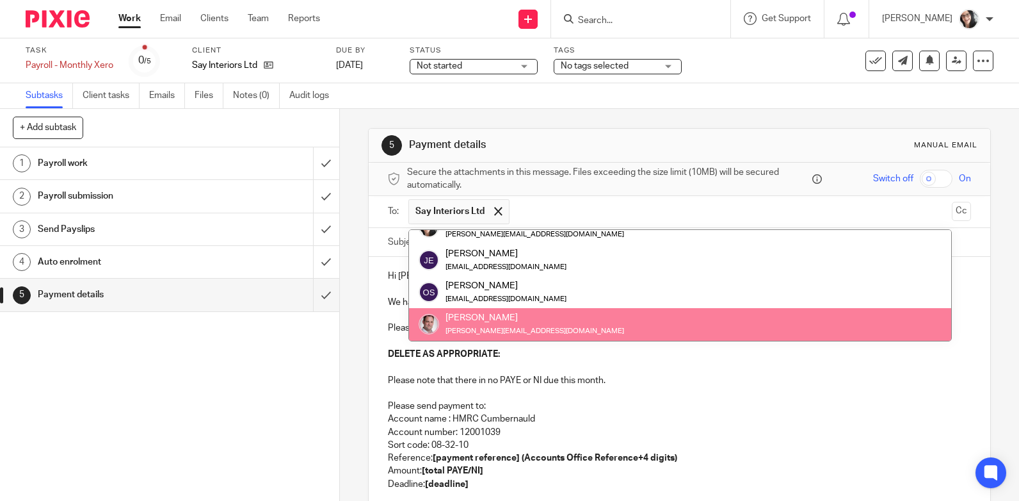
click at [558, 412] on p "Account name : HMRC Cumbernauld" at bounding box center [679, 418] width 583 height 13
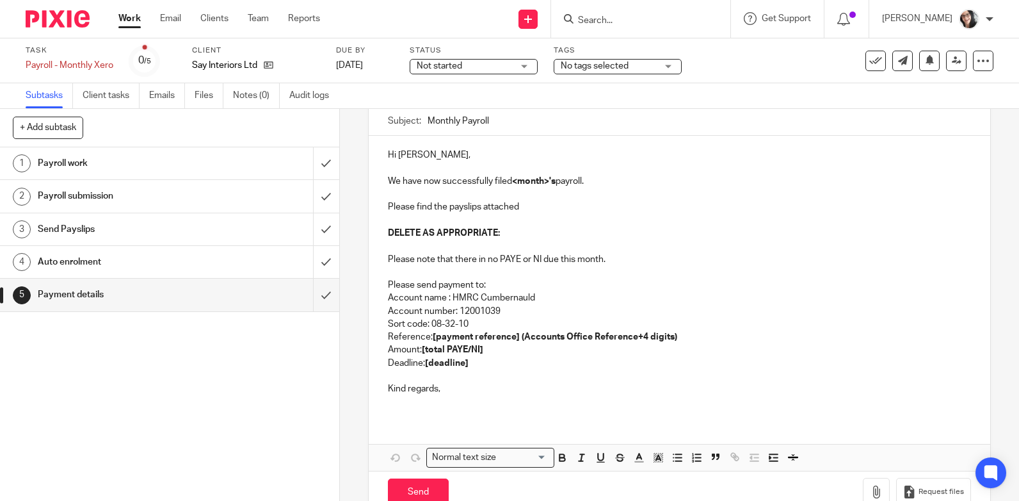
scroll to position [128, 0]
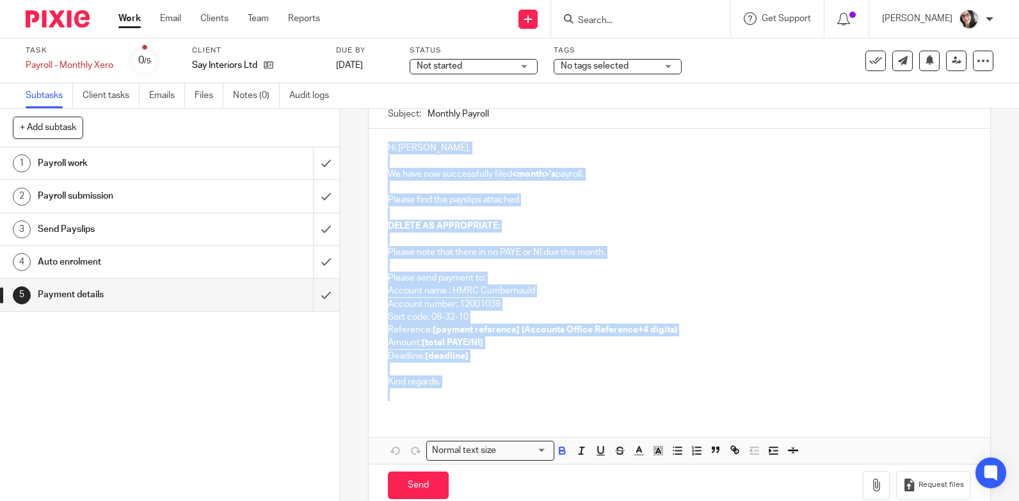
drag, startPoint x: 390, startPoint y: 348, endPoint x: 384, endPoint y: 152, distance: 196.0
click at [384, 152] on div "Hi Sarah, We have now successfully filed <month>'s payroll. Please find the pay…" at bounding box center [680, 270] width 622 height 282
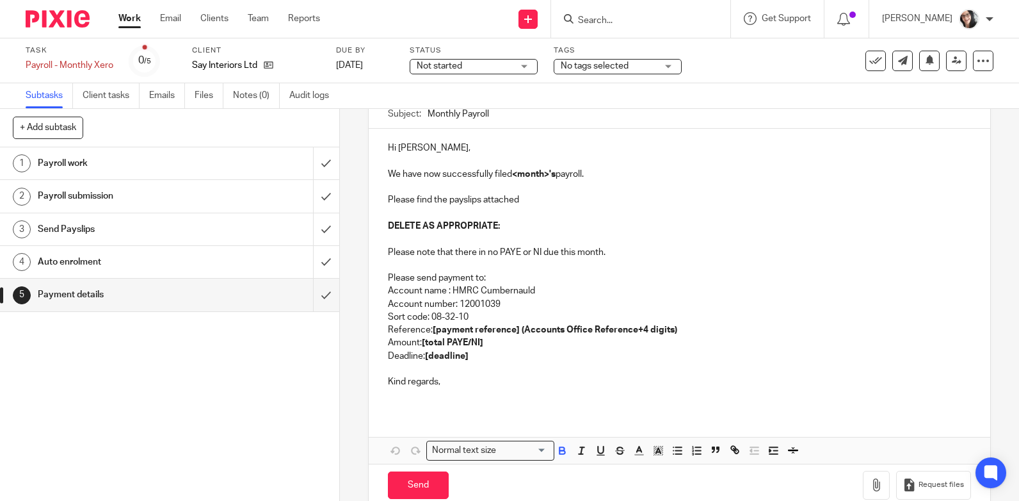
scroll to position [101, 0]
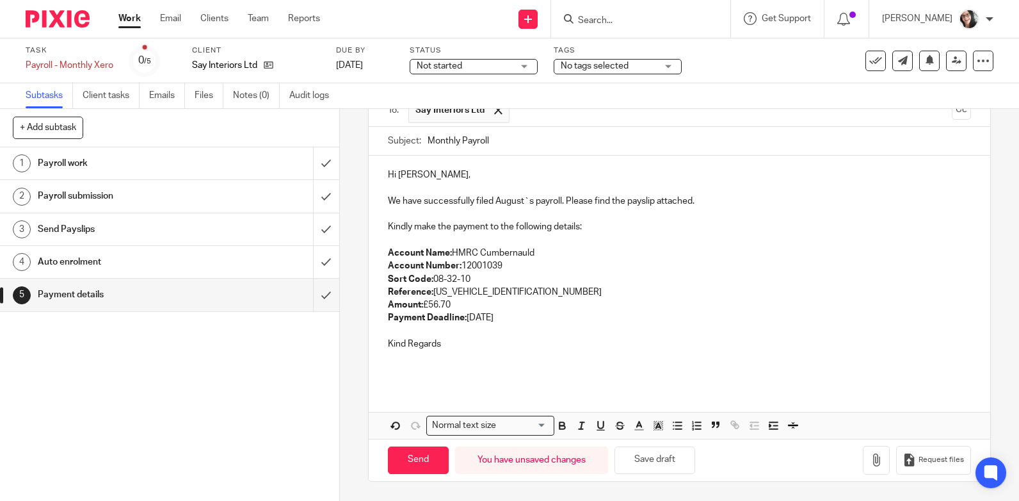
click at [503, 320] on p "Account Name: HMRC Cumbernauld Account Number: 12001039 Sort Code: 08-32-10 Ref…" at bounding box center [679, 286] width 583 height 78
click at [503, 321] on p "Account Name: HMRC Cumbernauld Account Number: 12001039 Sort Code: 08-32-10 Ref…" at bounding box center [679, 286] width 583 height 78
copy p "September"
click at [541, 152] on input "Monthly Payroll" at bounding box center [700, 141] width 544 height 29
paste input "September"
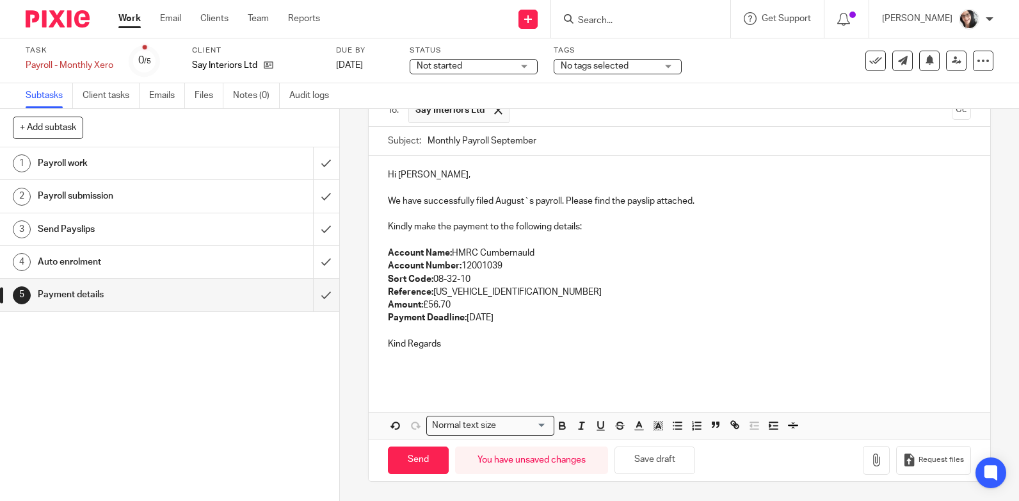
type input "Monthly Payroll September"
click at [503, 204] on p "We have successfully filed August`s payroll. Please find the payslip attached." at bounding box center [679, 201] width 583 height 13
click at [522, 294] on p "Account Name: HMRC Cumbernauld Account Number: 12001039 Sort Code: 08-32-10 Ref…" at bounding box center [679, 286] width 583 height 78
click at [509, 321] on p "Account Name: HMRC Cumbernauld Account Number: 12001039 Sort Code: 08-32-10 Ref…" at bounding box center [679, 286] width 583 height 78
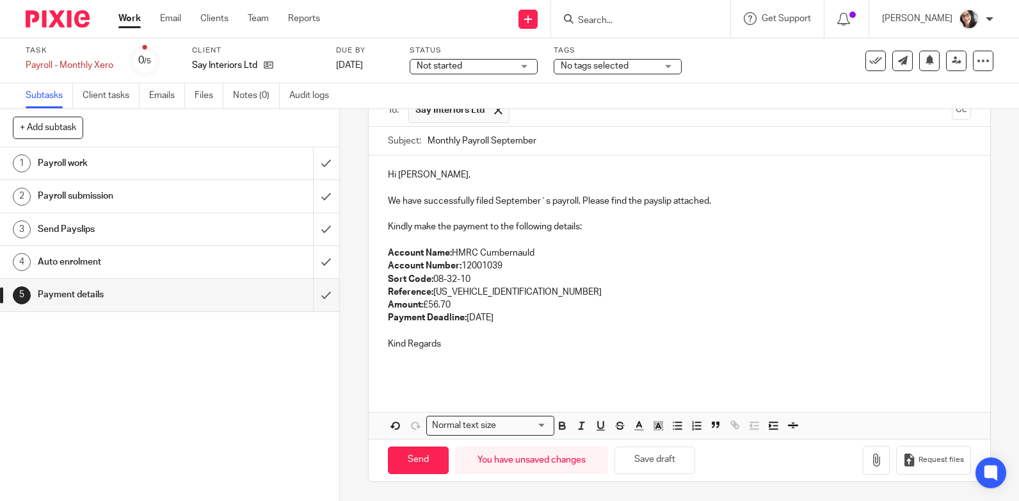
click at [509, 321] on p "Account Name: HMRC Cumbernauld Account Number: 12001039 Sort Code: 08-32-10 Ref…" at bounding box center [679, 286] width 583 height 78
click at [870, 457] on icon "button" at bounding box center [876, 459] width 13 height 13
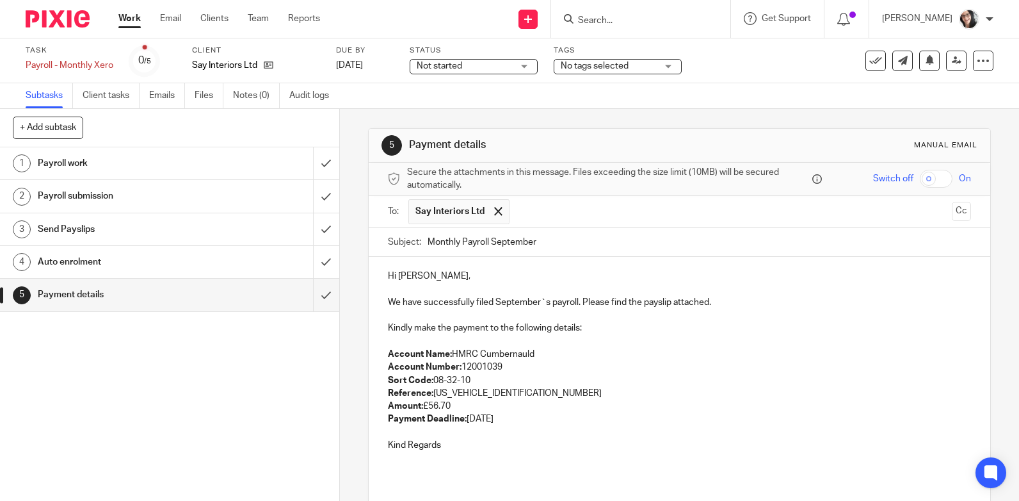
scroll to position [173, 0]
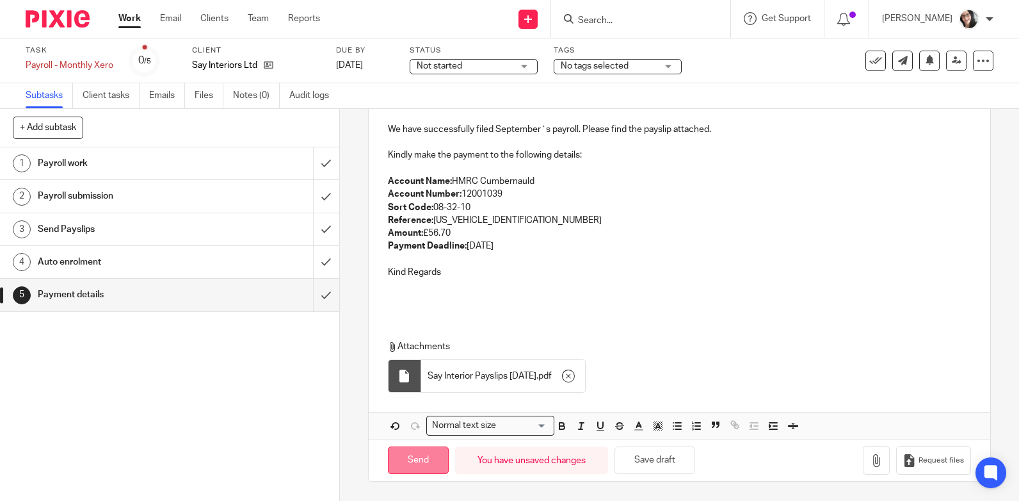
click at [418, 464] on input "Send" at bounding box center [418, 460] width 61 height 28
type input "Sent"
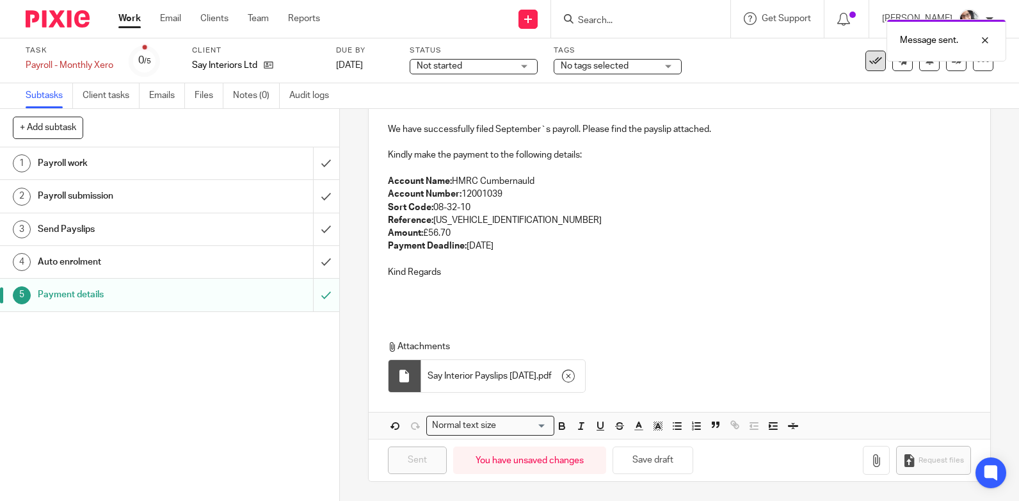
click at [869, 67] on button at bounding box center [876, 61] width 20 height 20
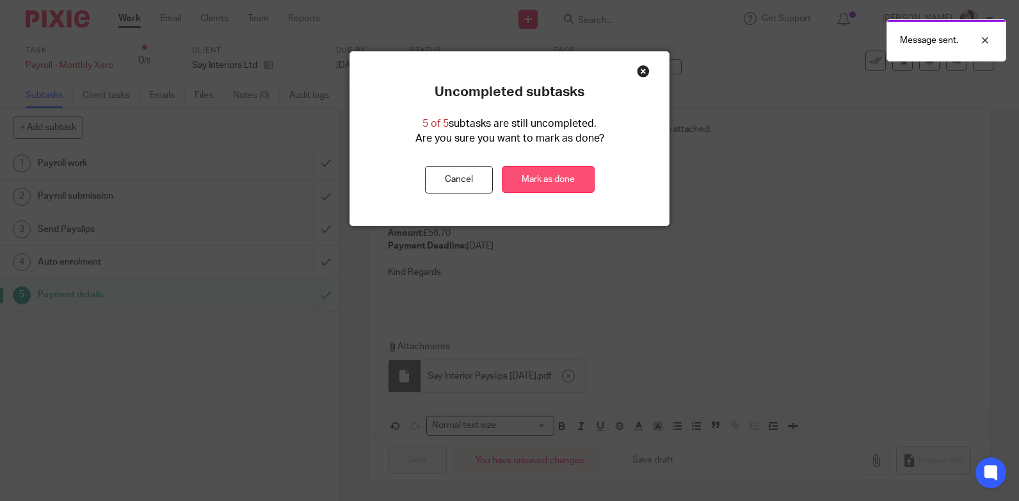
click at [565, 181] on link "Mark as done" at bounding box center [548, 180] width 93 height 28
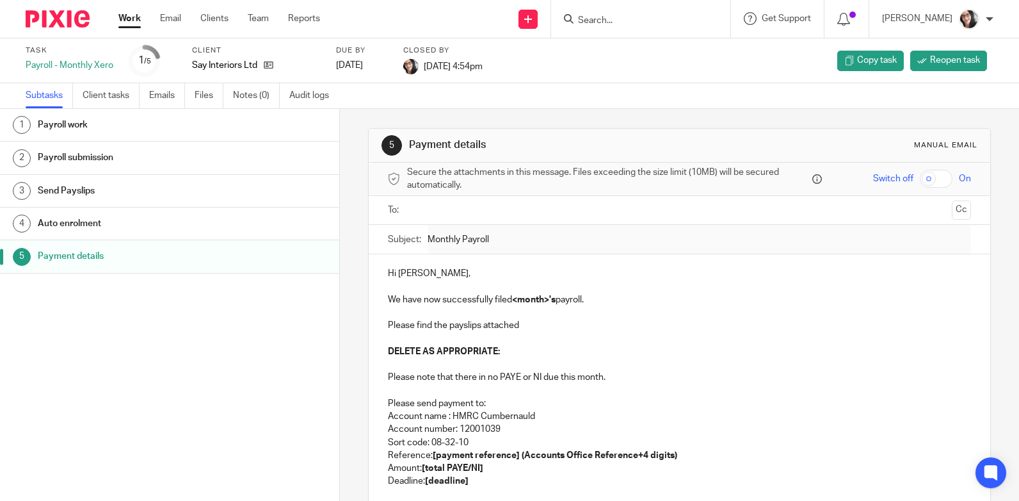
click at [127, 16] on link "Work" at bounding box center [129, 18] width 22 height 13
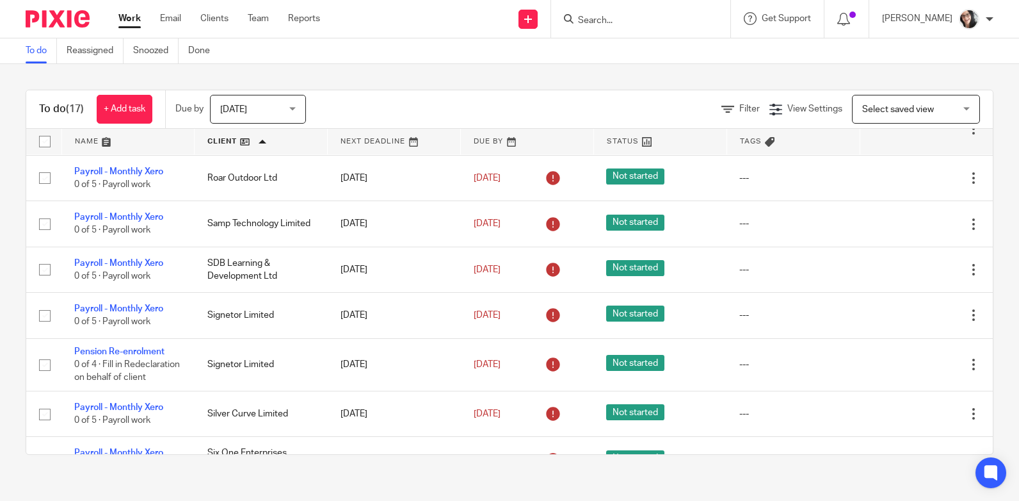
scroll to position [256, 0]
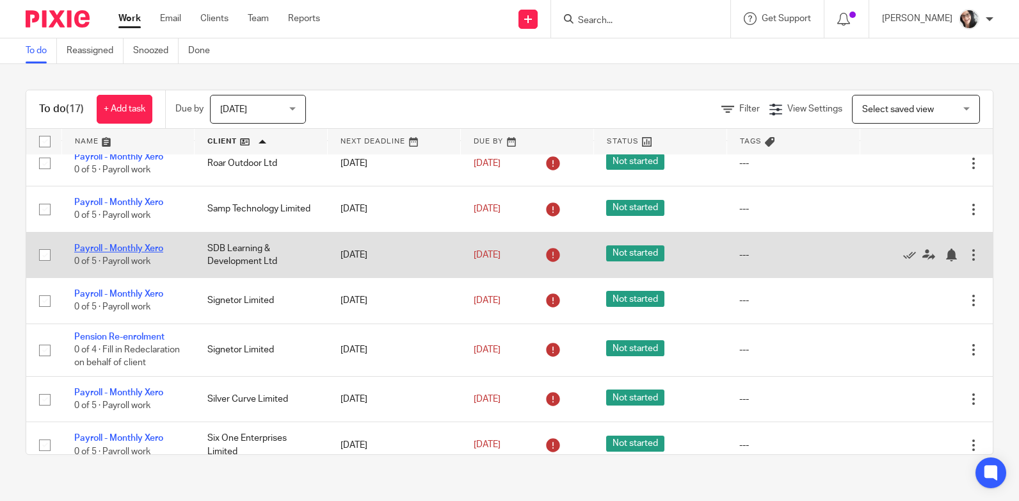
click at [134, 244] on link "Payroll - Monthly Xero" at bounding box center [118, 248] width 89 height 9
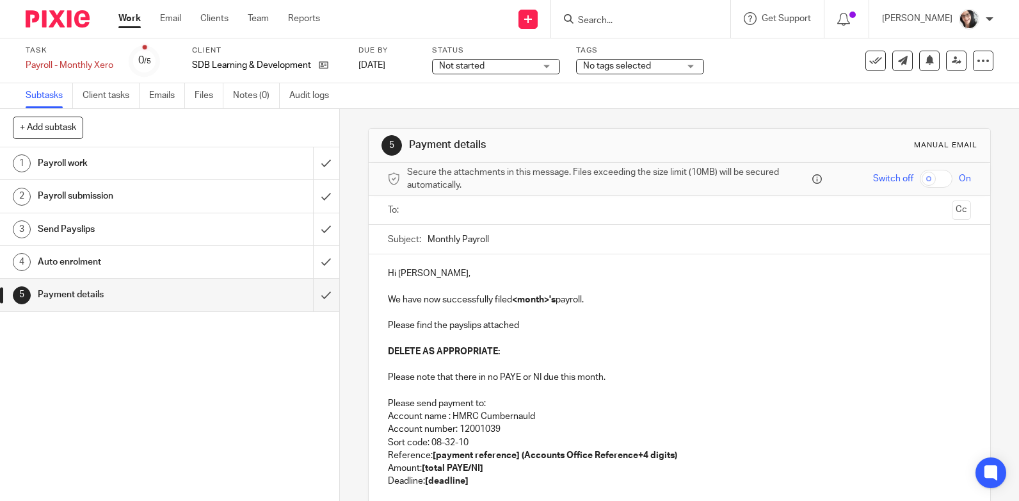
click at [459, 207] on input "text" at bounding box center [679, 210] width 535 height 15
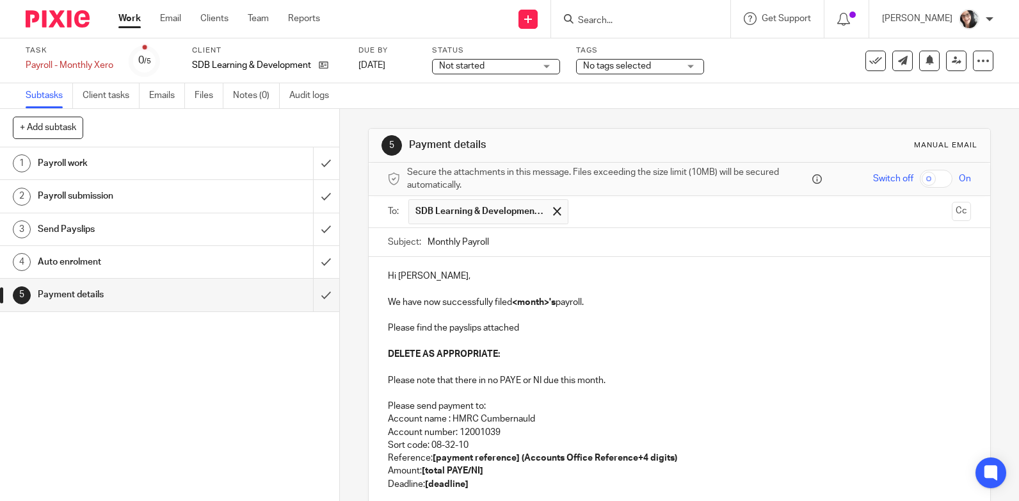
scroll to position [64, 0]
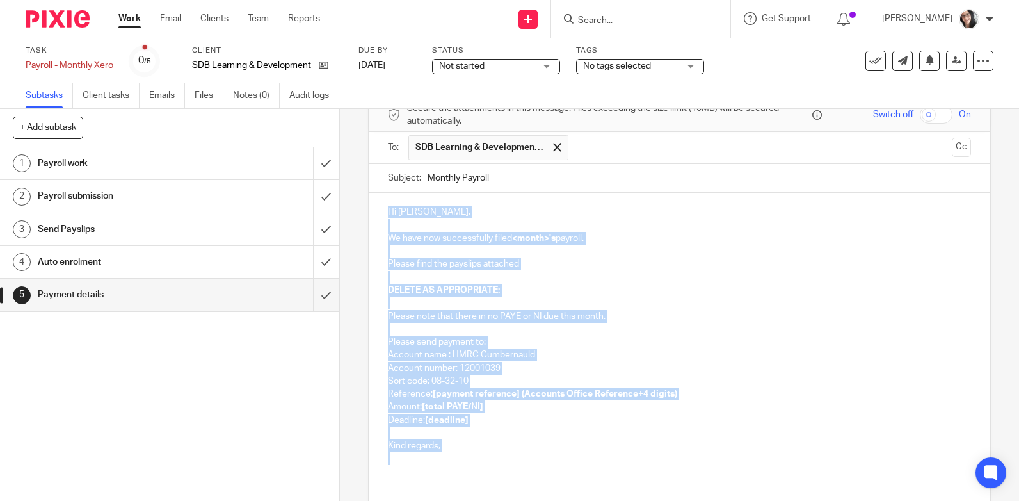
drag, startPoint x: 417, startPoint y: 458, endPoint x: 369, endPoint y: 218, distance: 244.9
click at [369, 218] on div "Hi Stephen, We have now successfully filed <month>'s payroll. Please find the p…" at bounding box center [680, 334] width 622 height 282
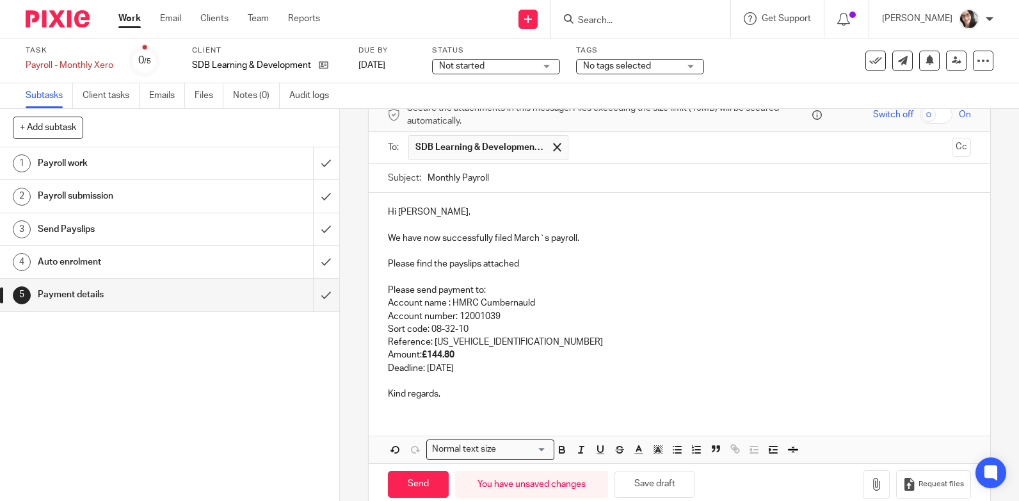
click at [526, 238] on p "We have now successfully filed March`s payroll." at bounding box center [679, 238] width 583 height 13
click at [522, 236] on p "We have now successfully filed September`s payroll." at bounding box center [679, 238] width 583 height 13
copy p "September"
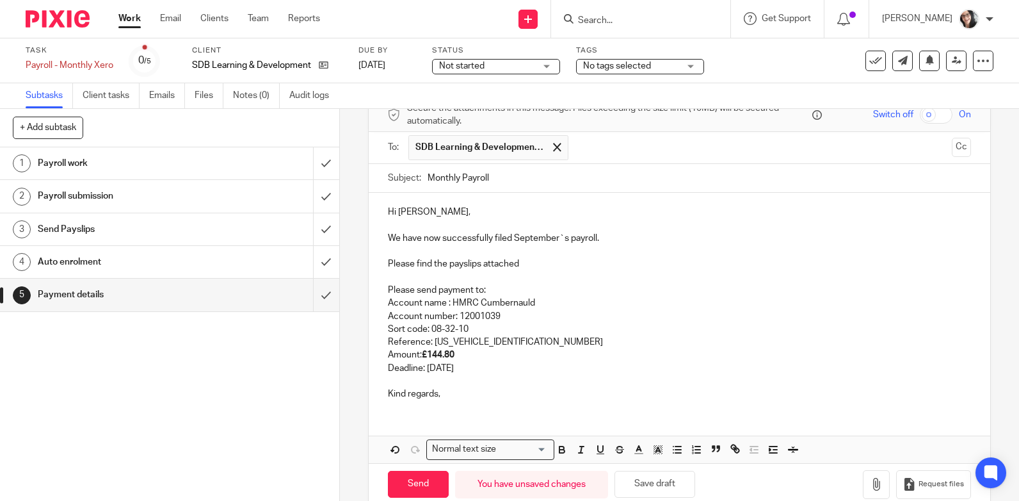
click at [526, 188] on input "Monthly Payroll" at bounding box center [700, 178] width 544 height 29
paste input "September"
type input "Monthly Payroll September"
click at [466, 369] on p "Deadline: 22th of April 25" at bounding box center [679, 368] width 583 height 13
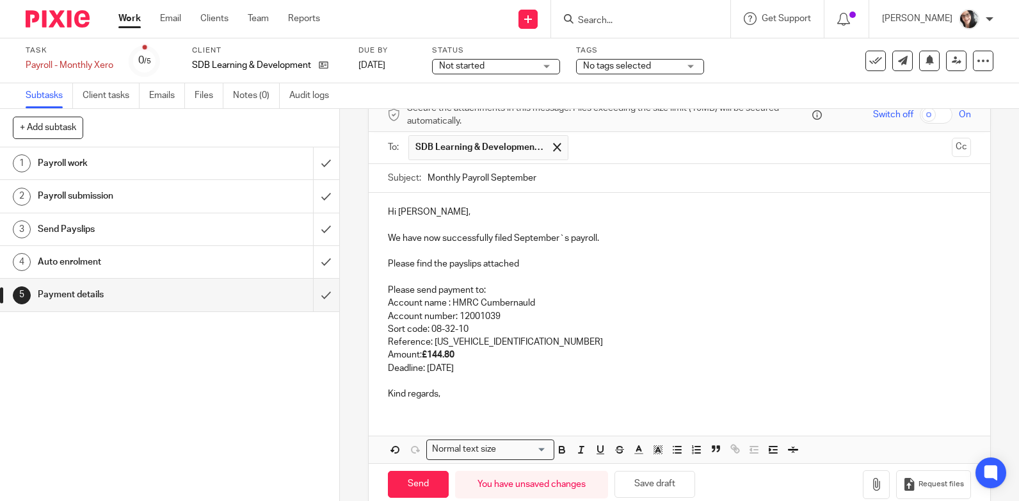
click at [521, 346] on p "Reference: 120PB021790582512" at bounding box center [679, 342] width 583 height 13
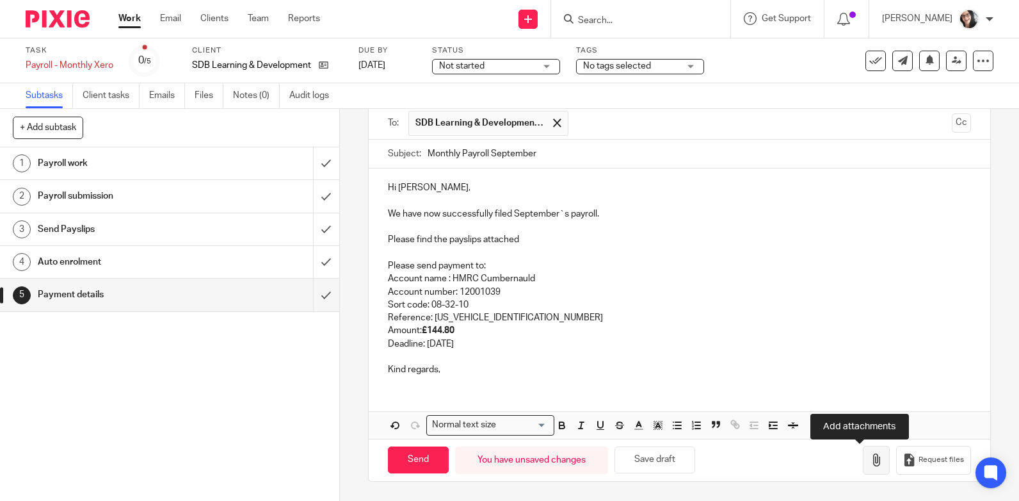
click at [870, 460] on icon "button" at bounding box center [876, 459] width 13 height 13
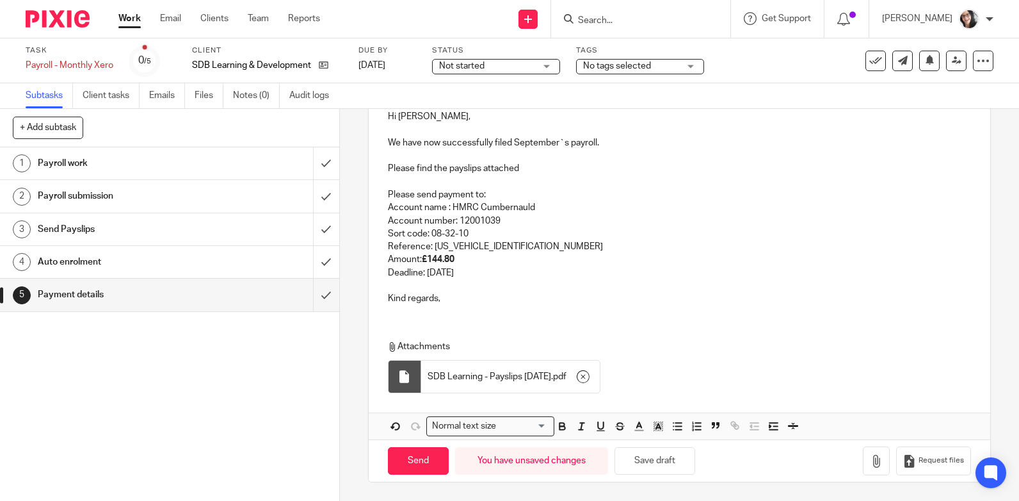
scroll to position [160, 0]
drag, startPoint x: 455, startPoint y: 261, endPoint x: 427, endPoint y: 259, distance: 28.2
click at [427, 259] on p "Amount: £144.80" at bounding box center [679, 258] width 583 height 13
click at [435, 284] on p at bounding box center [679, 285] width 583 height 13
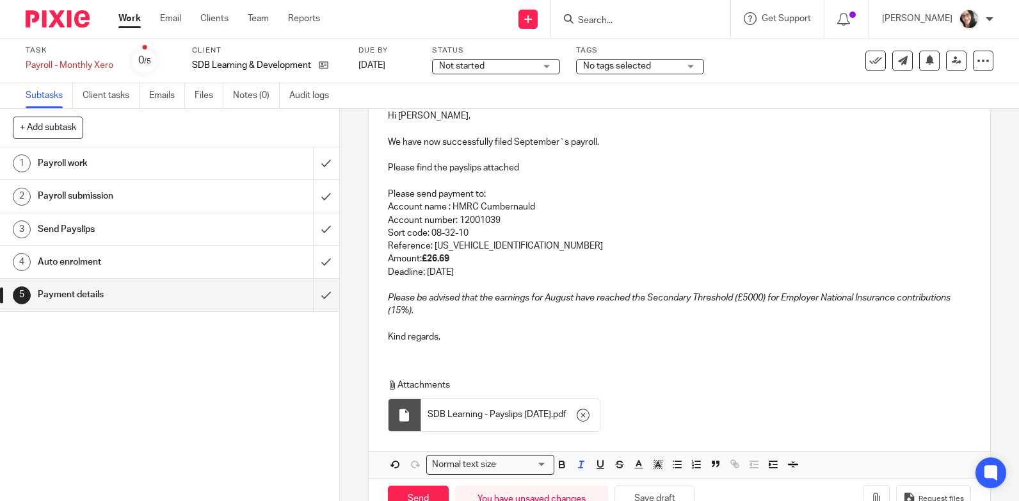
click at [549, 301] on em "Please be advised that the earnings for August have reached the Secondary Thres…" at bounding box center [670, 304] width 565 height 22
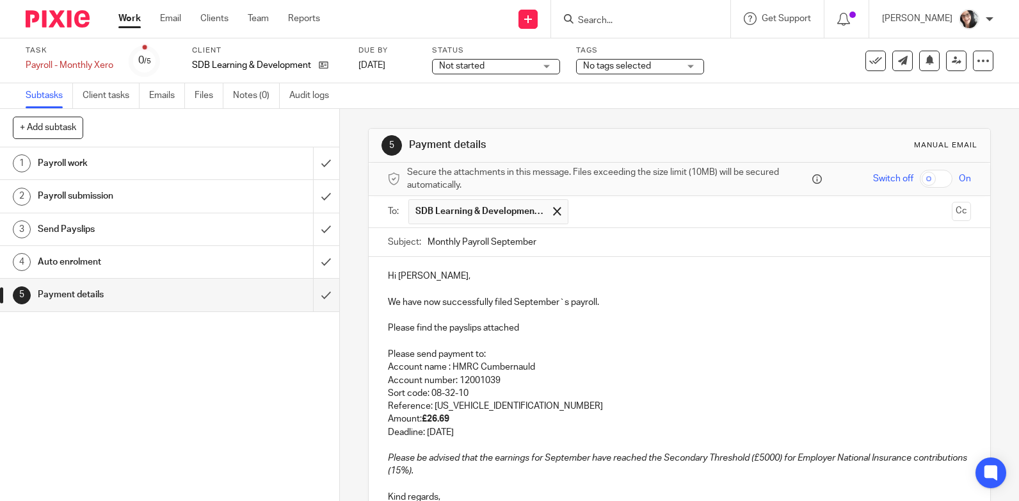
scroll to position [199, 0]
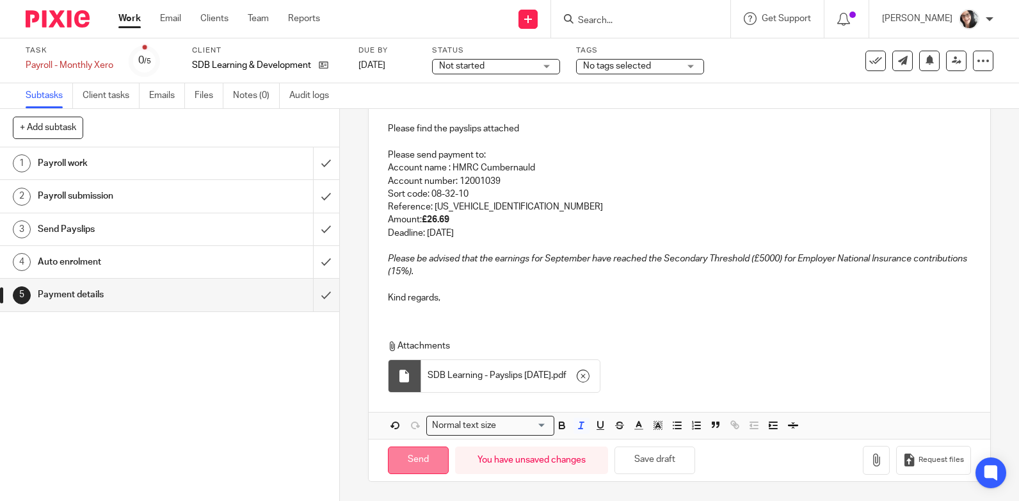
click at [405, 464] on input "Send" at bounding box center [418, 460] width 61 height 28
type input "Sent"
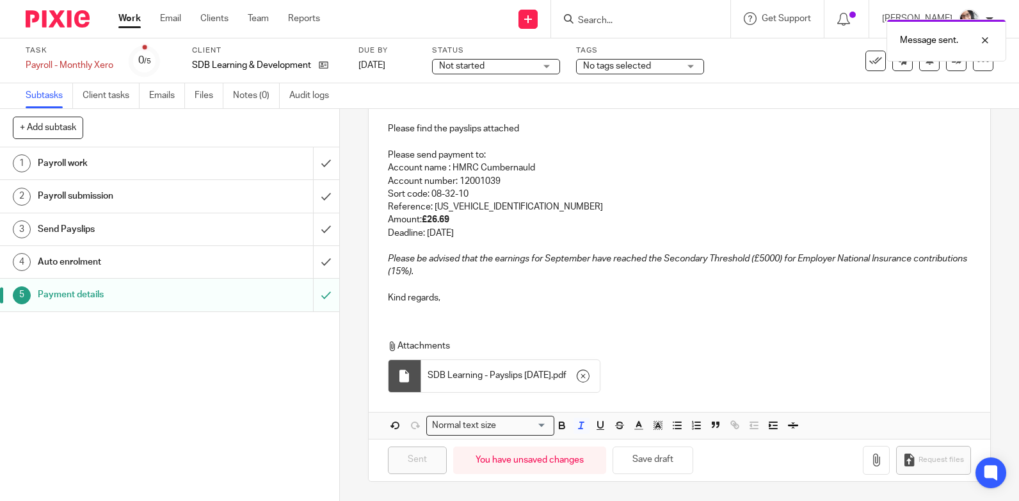
click at [864, 60] on div "Message sent." at bounding box center [758, 37] width 497 height 49
click at [870, 62] on icon at bounding box center [876, 60] width 13 height 13
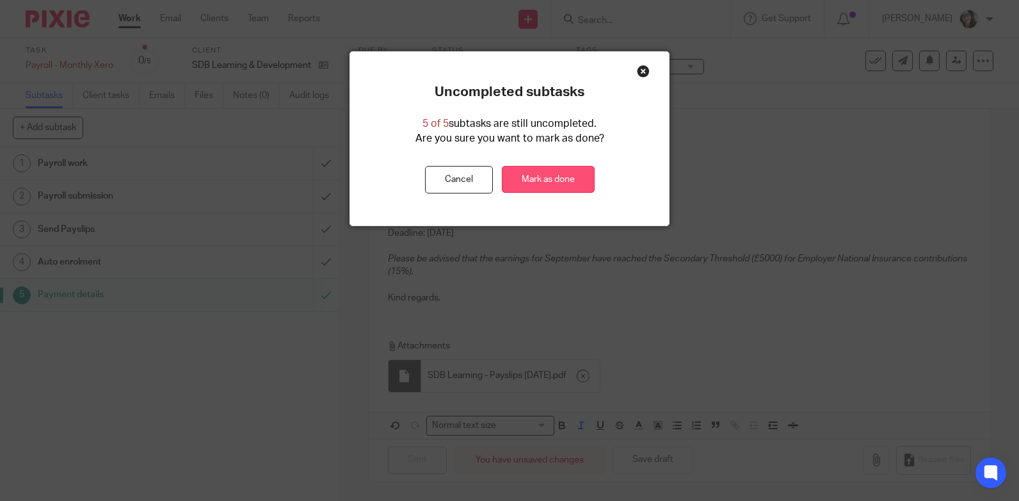
click at [539, 173] on link "Mark as done" at bounding box center [548, 180] width 93 height 28
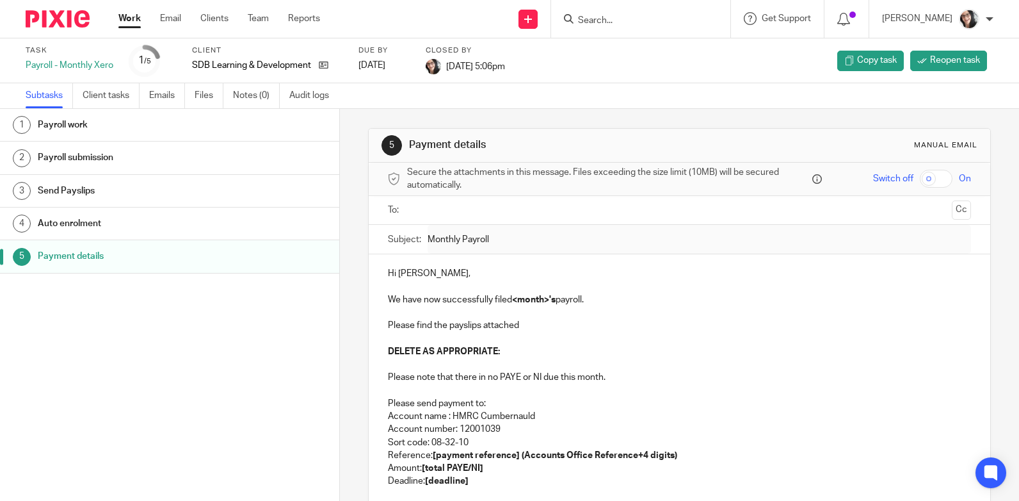
click at [130, 15] on link "Work" at bounding box center [129, 18] width 22 height 13
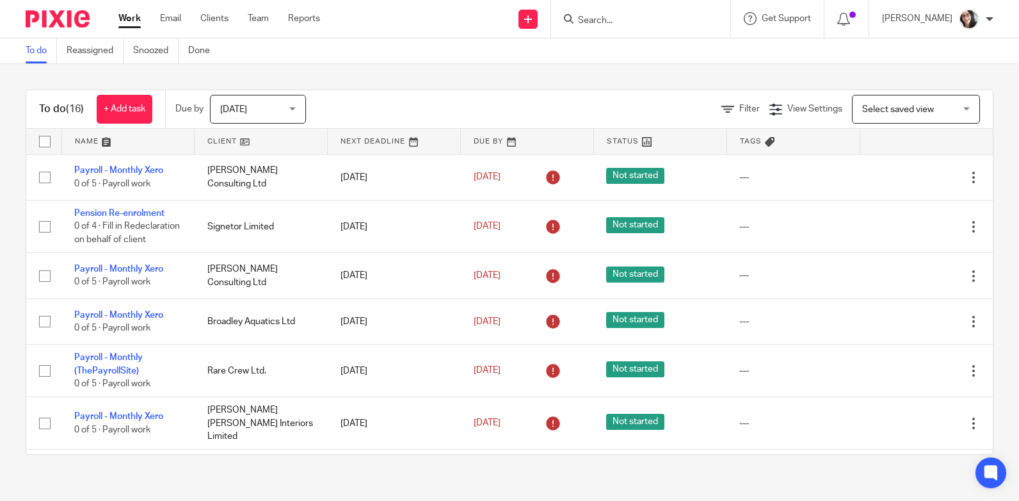
click at [223, 142] on link at bounding box center [261, 142] width 133 height 26
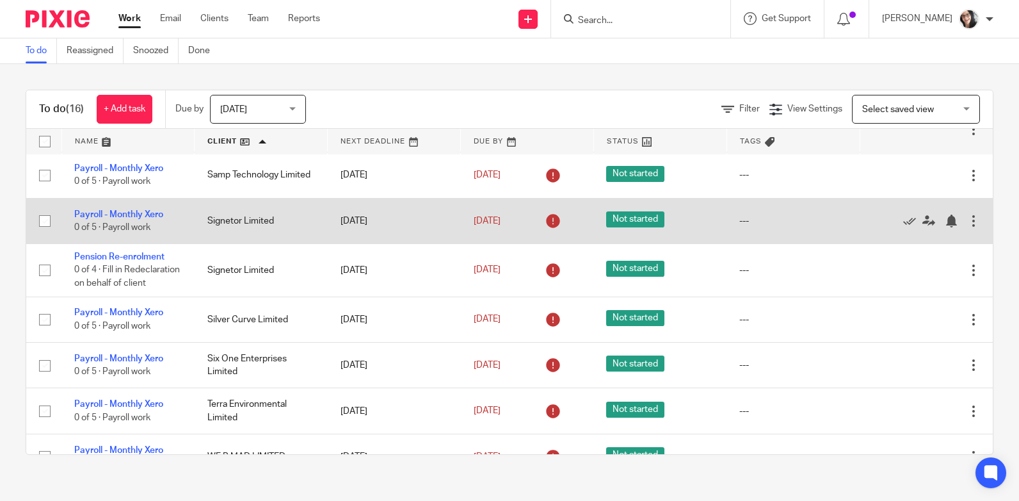
scroll to position [320, 0]
